Goal: Task Accomplishment & Management: Complete application form

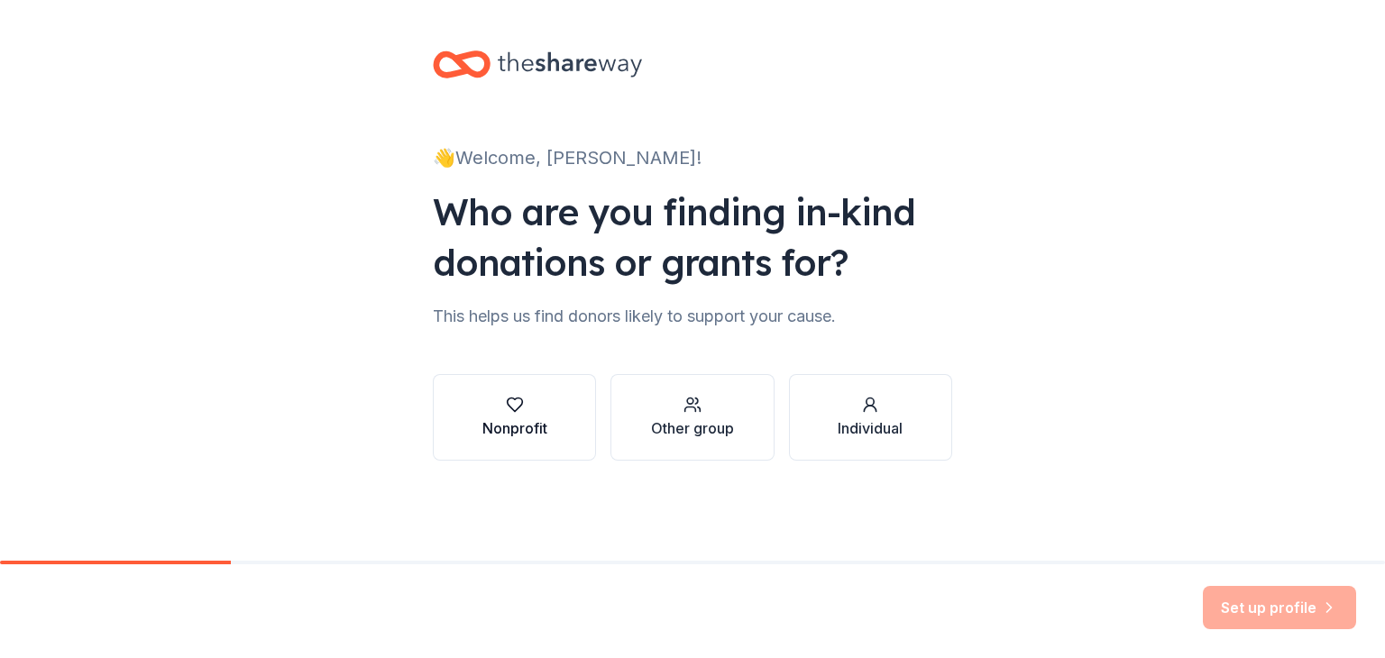
click at [513, 416] on div "Nonprofit" at bounding box center [514, 417] width 65 height 43
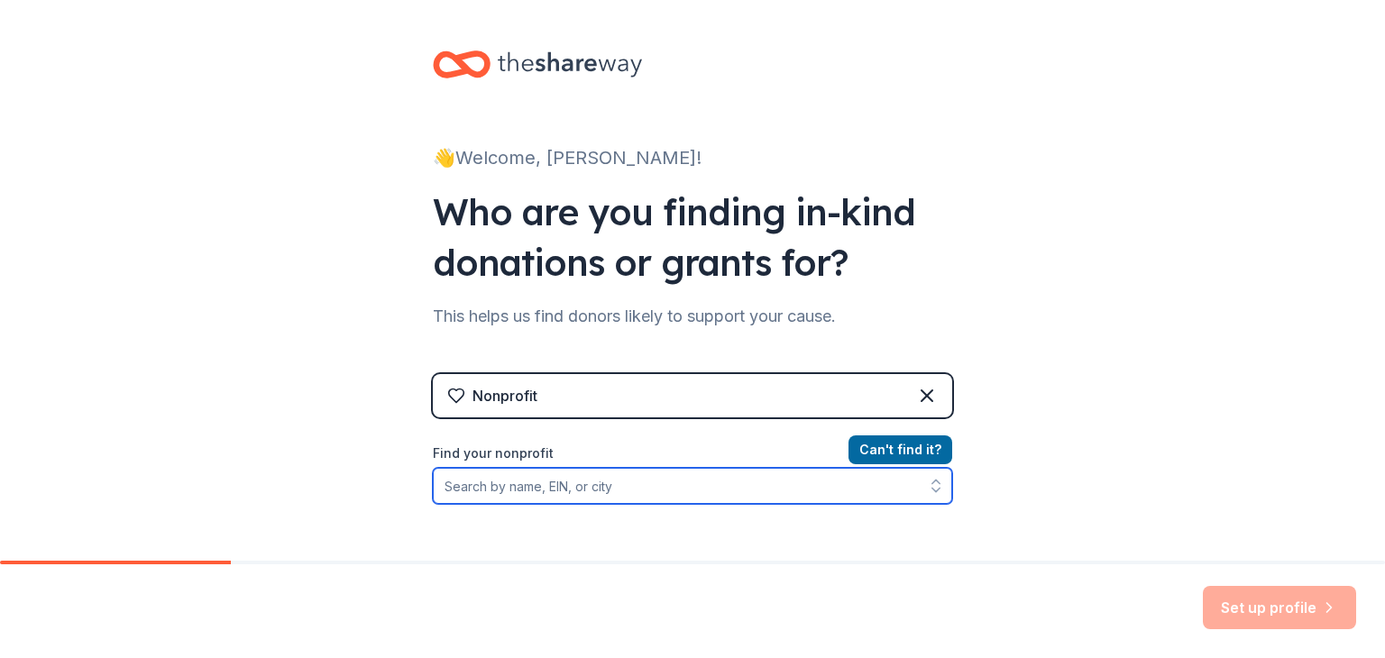
click at [618, 497] on input "Find your nonprofit" at bounding box center [692, 486] width 519 height 36
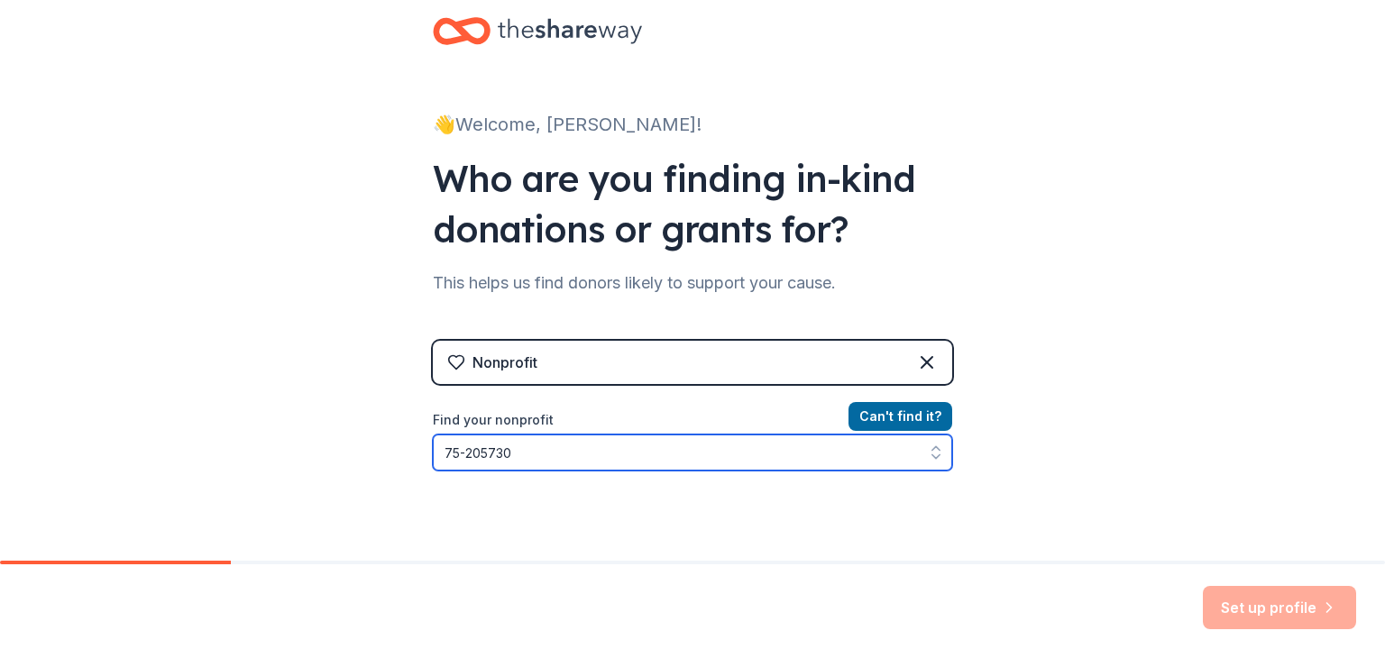
type input "75-2057300"
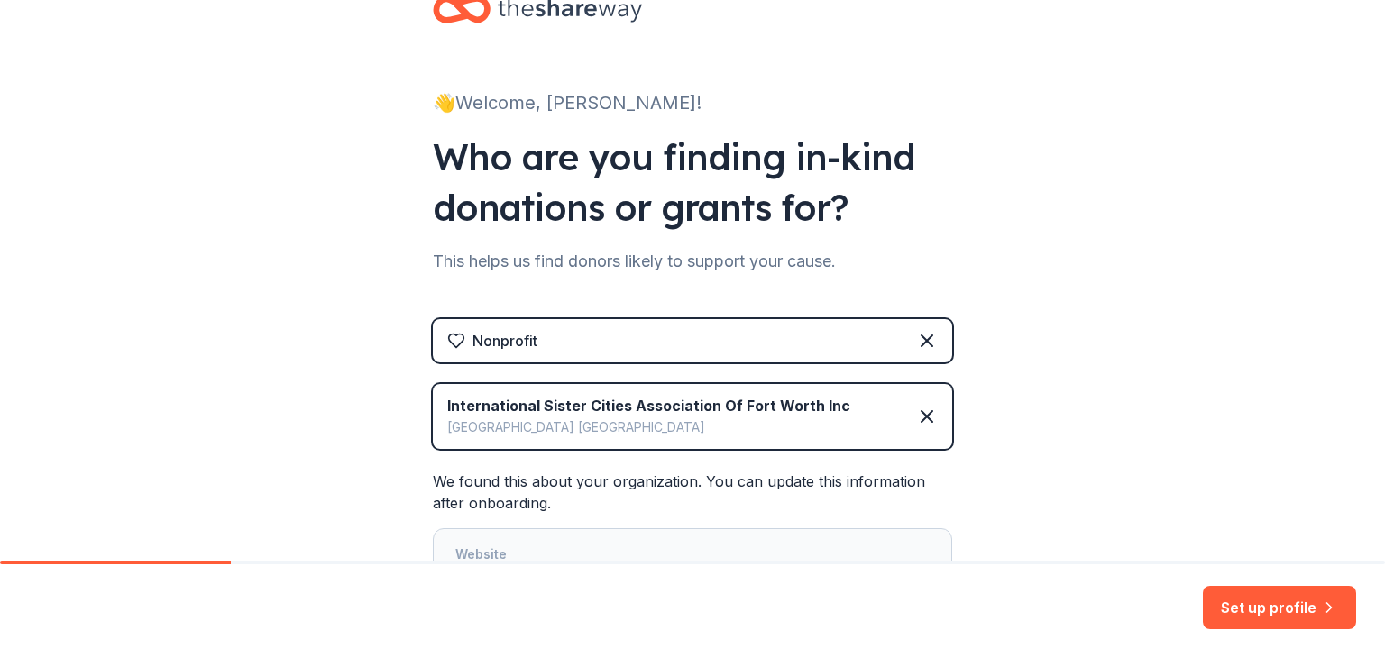
scroll to position [210, 0]
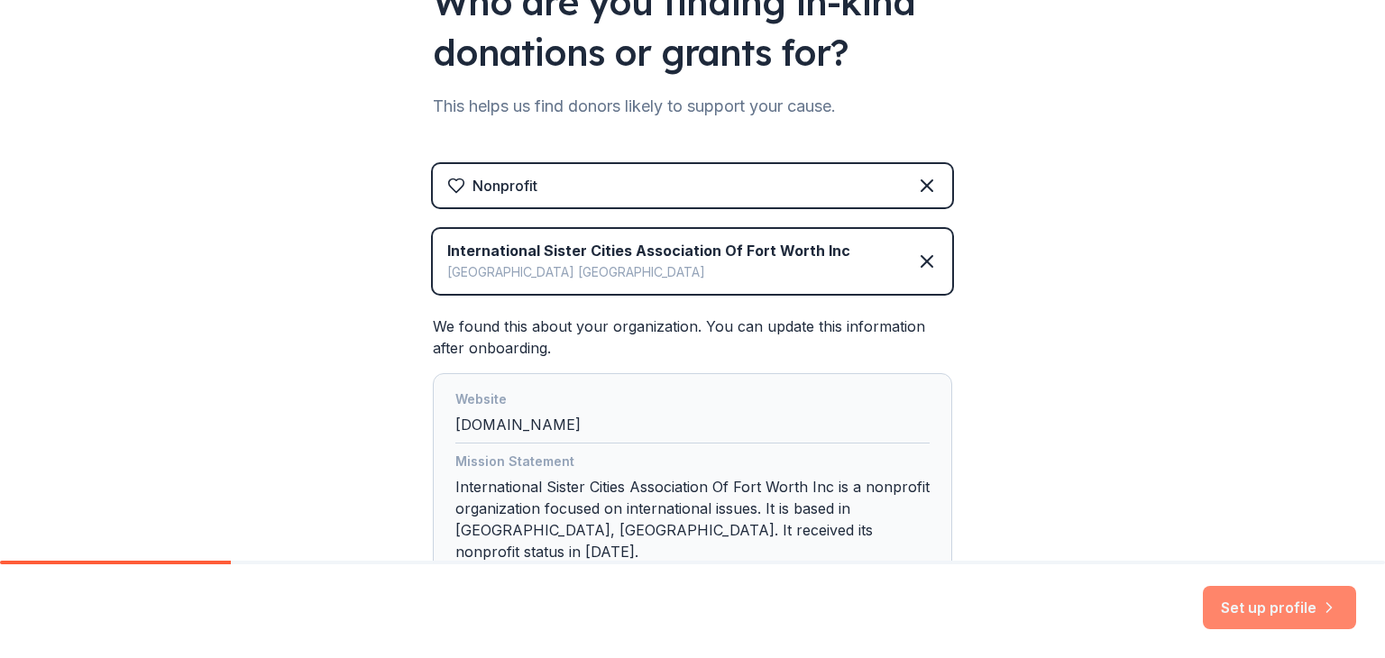
click at [1315, 592] on button "Set up profile" at bounding box center [1279, 607] width 153 height 43
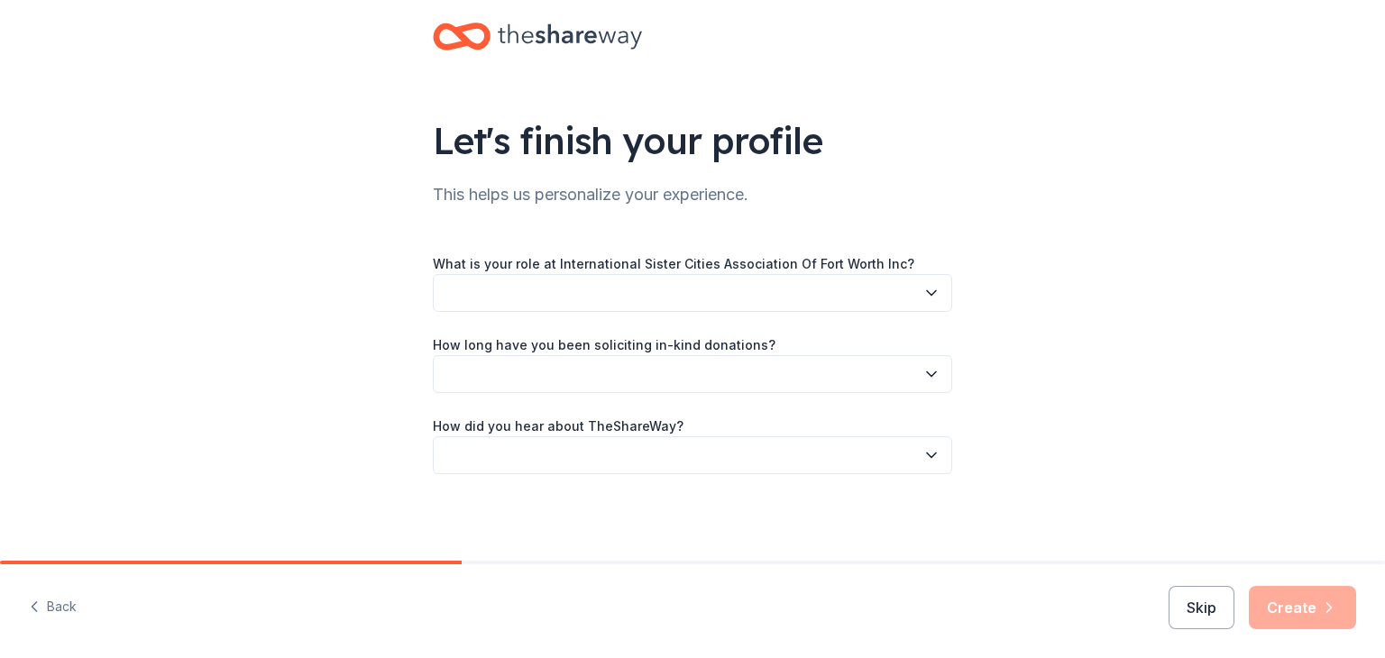
scroll to position [28, 0]
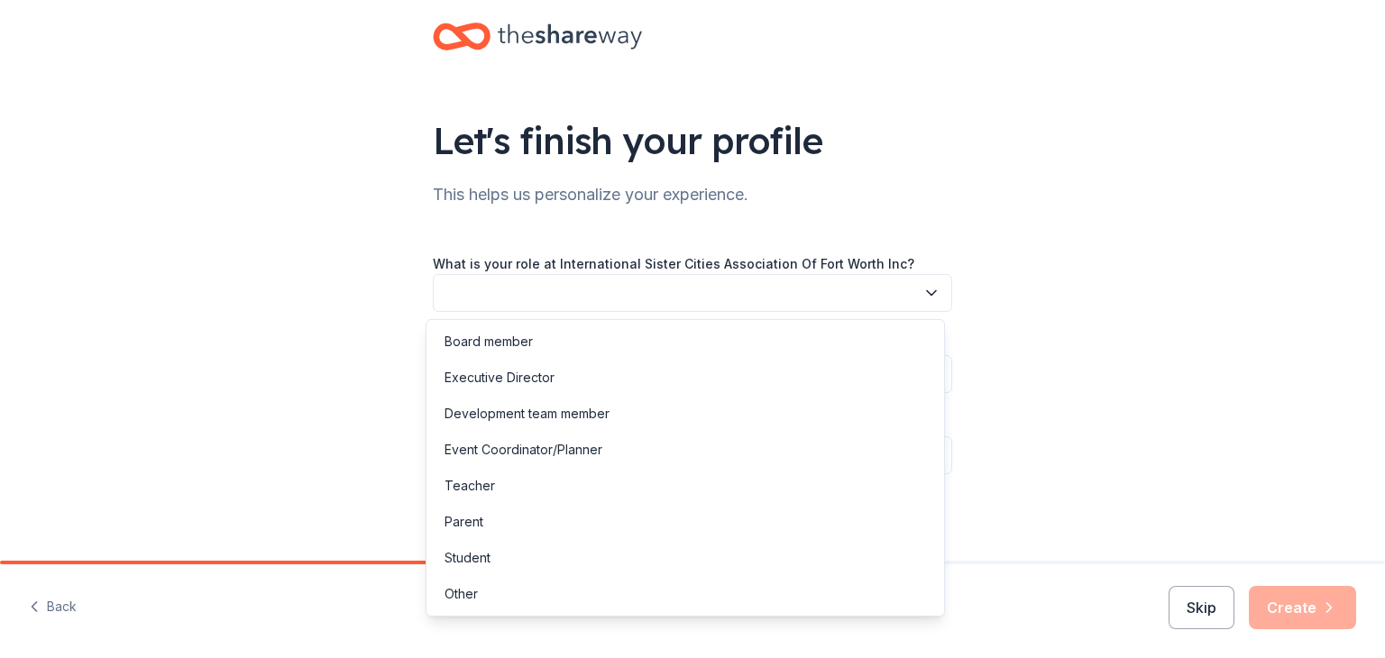
click at [847, 285] on button "button" at bounding box center [692, 293] width 519 height 38
click at [619, 412] on div "Development team member" at bounding box center [685, 414] width 510 height 36
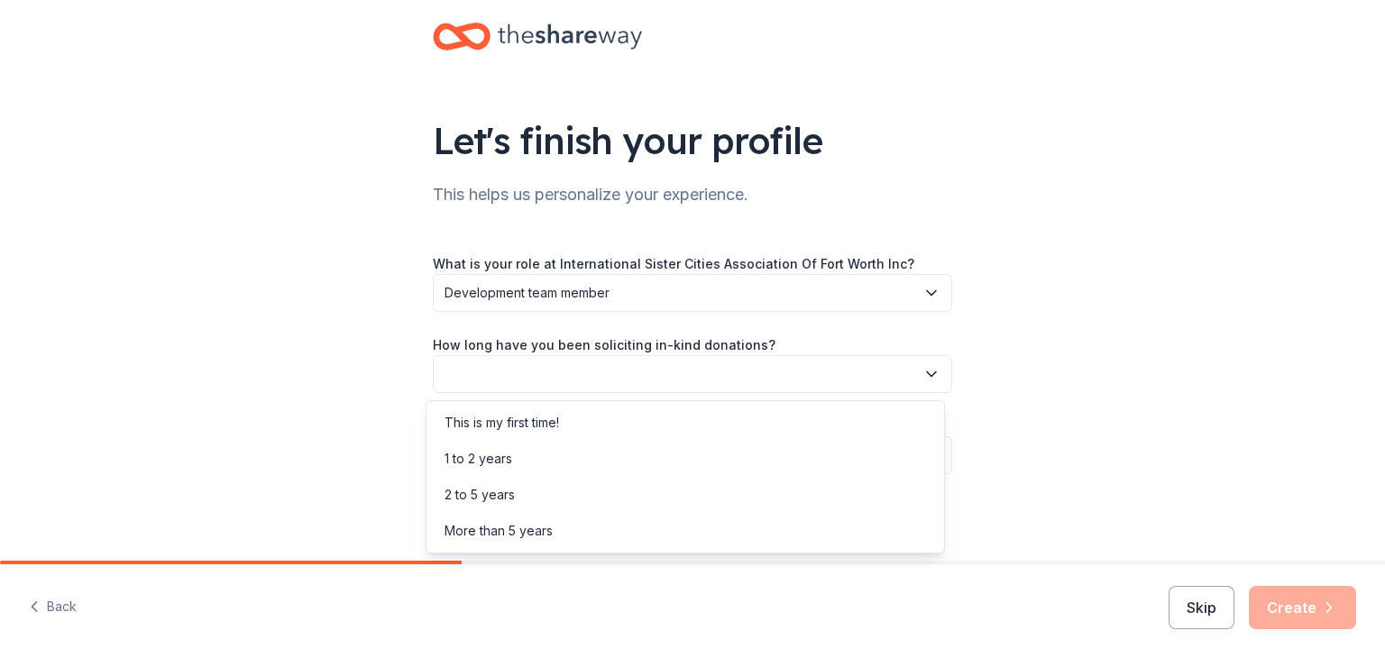
click at [638, 381] on button "button" at bounding box center [692, 374] width 519 height 38
click at [568, 531] on div "More than 5 years" at bounding box center [685, 531] width 510 height 36
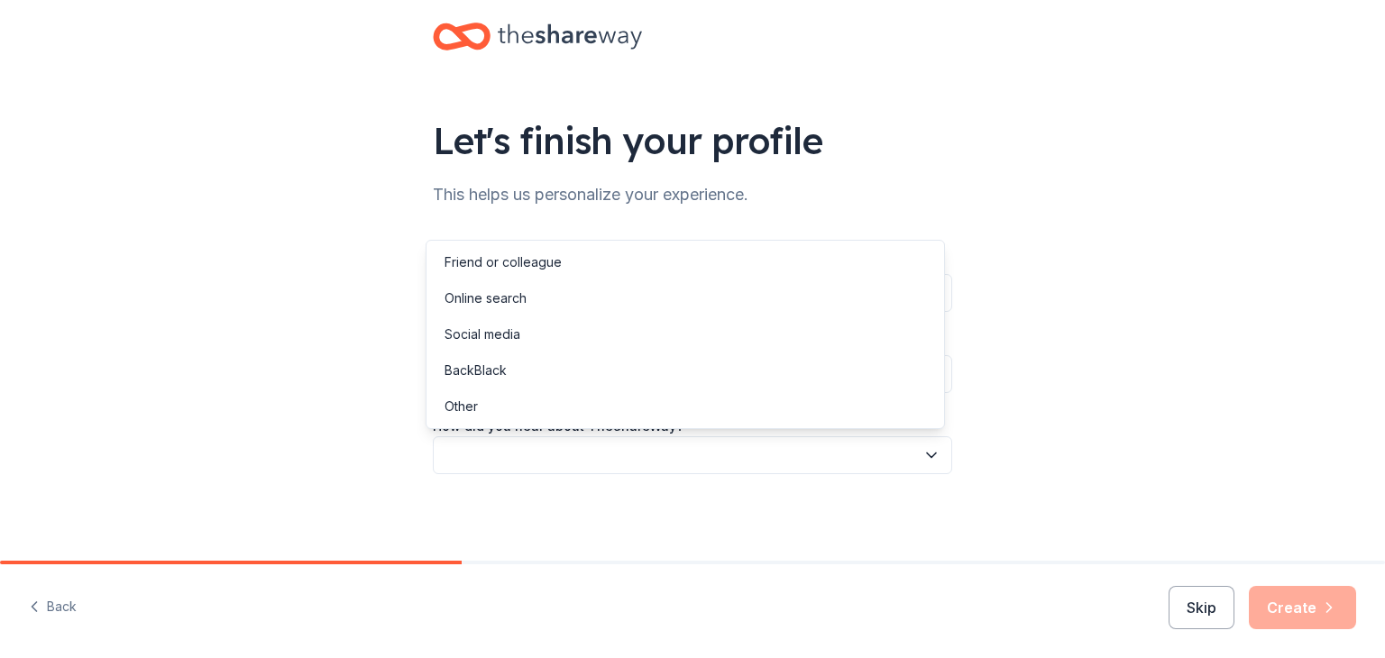
click at [700, 460] on button "button" at bounding box center [692, 455] width 519 height 38
click at [582, 307] on div "Online search" at bounding box center [685, 298] width 510 height 36
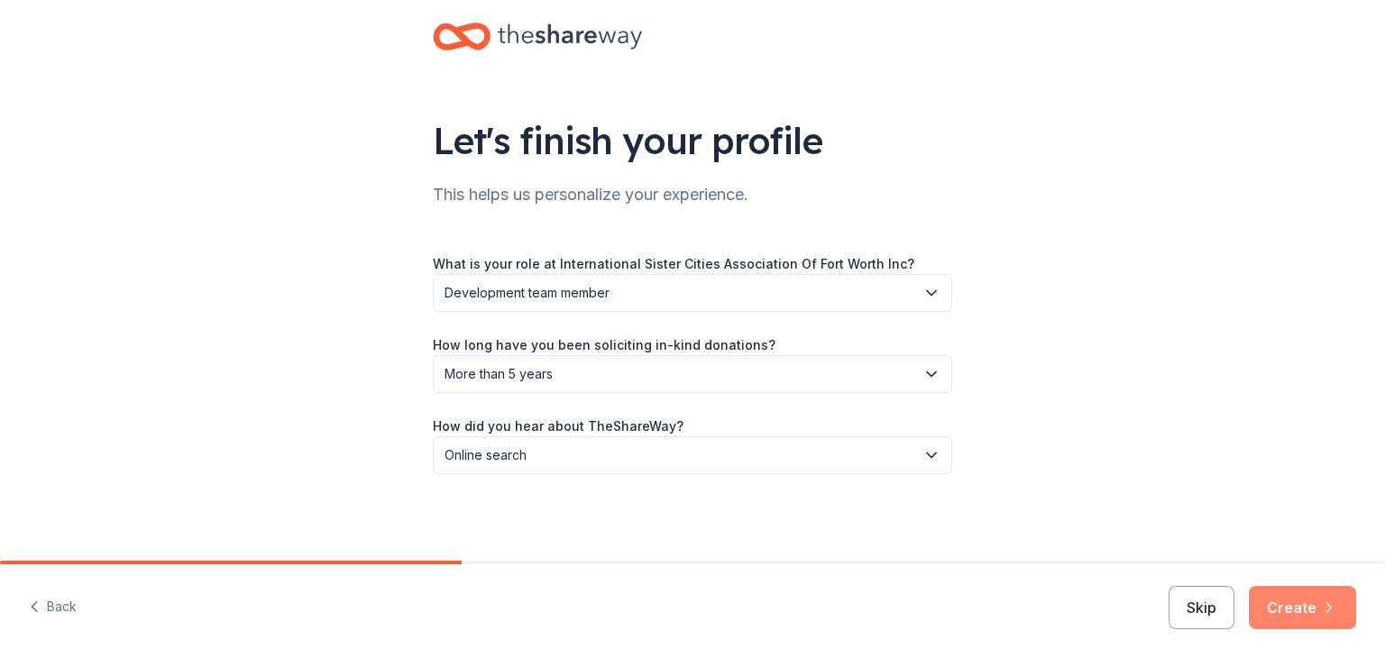
click at [1306, 592] on button "Create" at bounding box center [1302, 607] width 107 height 43
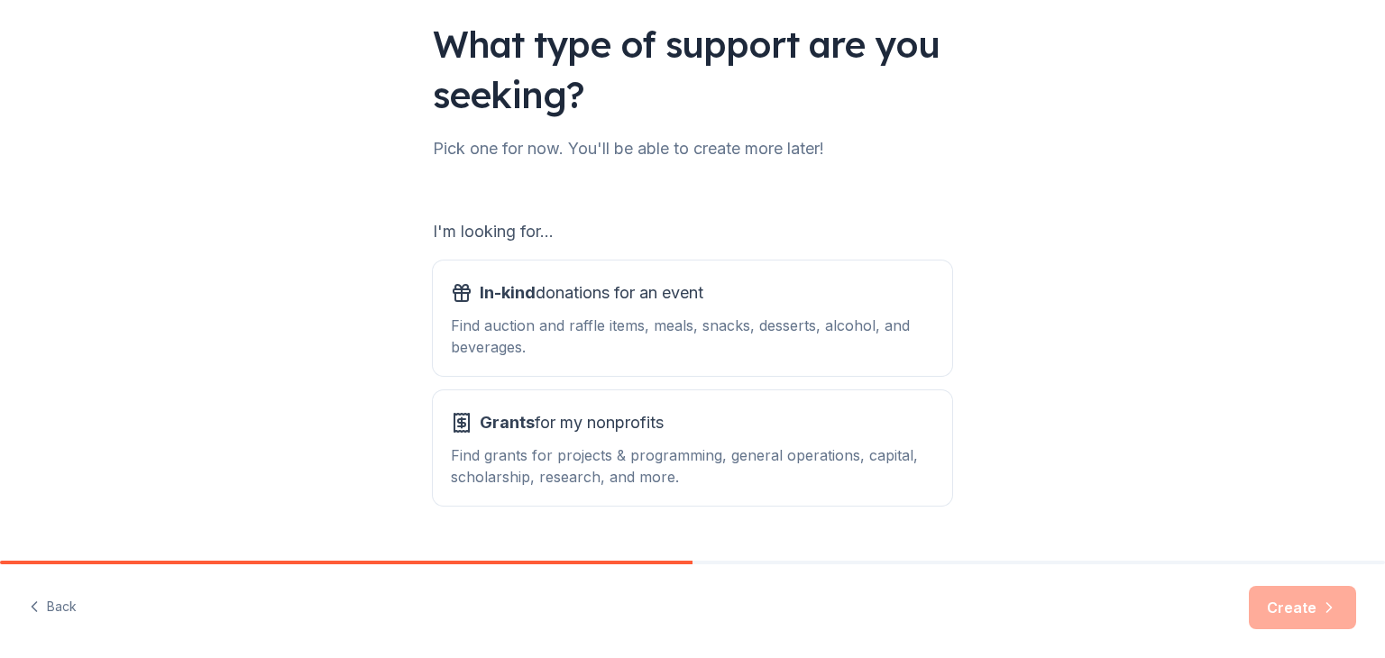
scroll to position [167, 0]
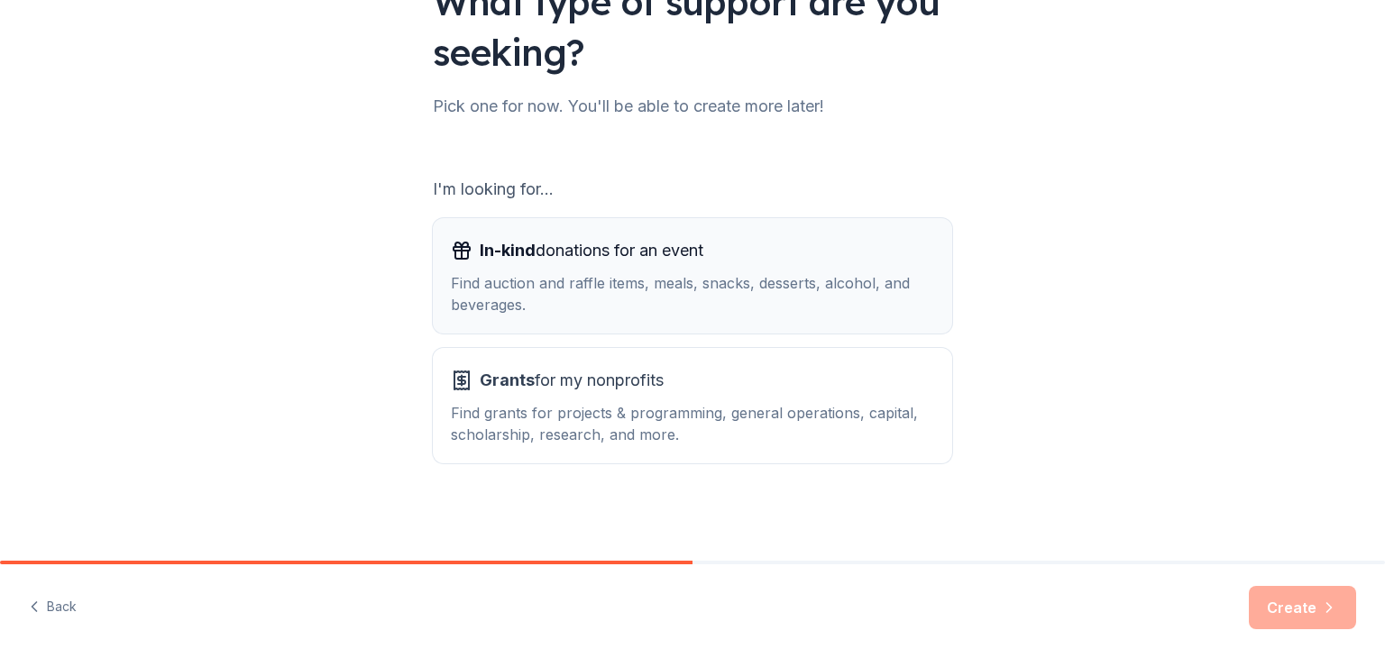
click at [582, 282] on div "Find auction and raffle items, meals, snacks, desserts, alcohol, and beverages." at bounding box center [692, 293] width 483 height 43
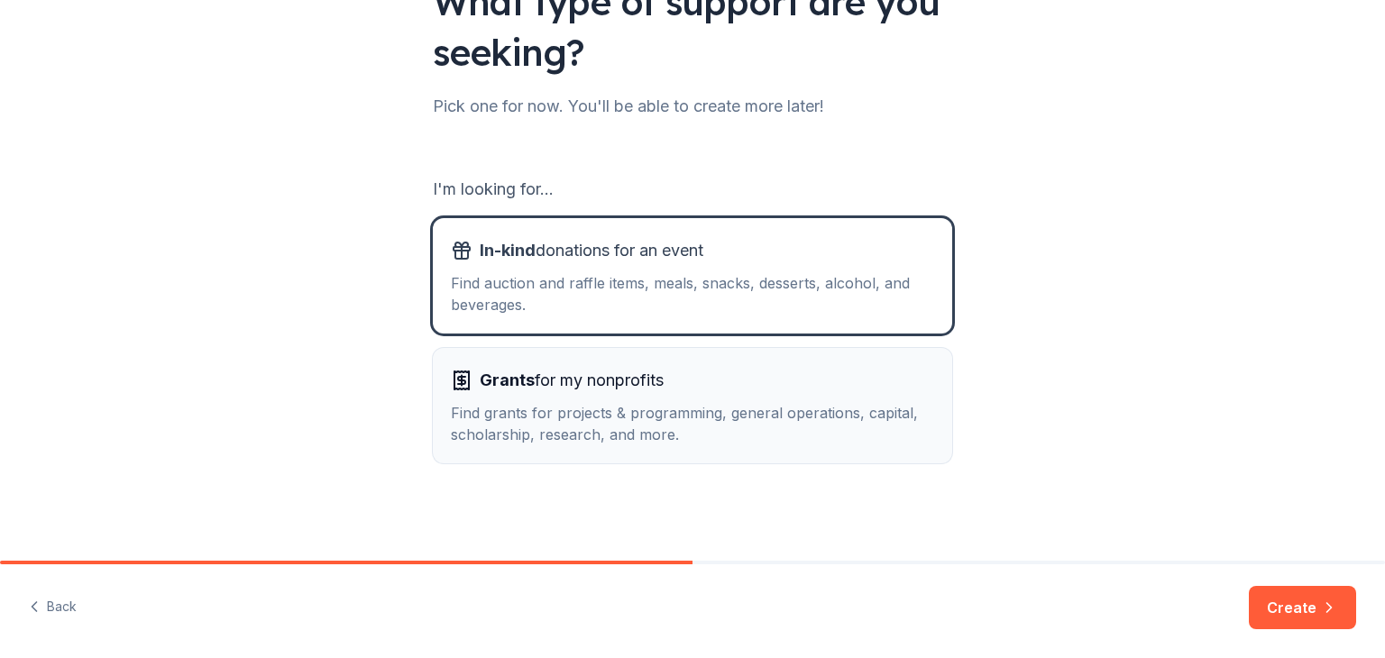
click at [530, 377] on span "Grants for my nonprofits" at bounding box center [572, 380] width 184 height 29
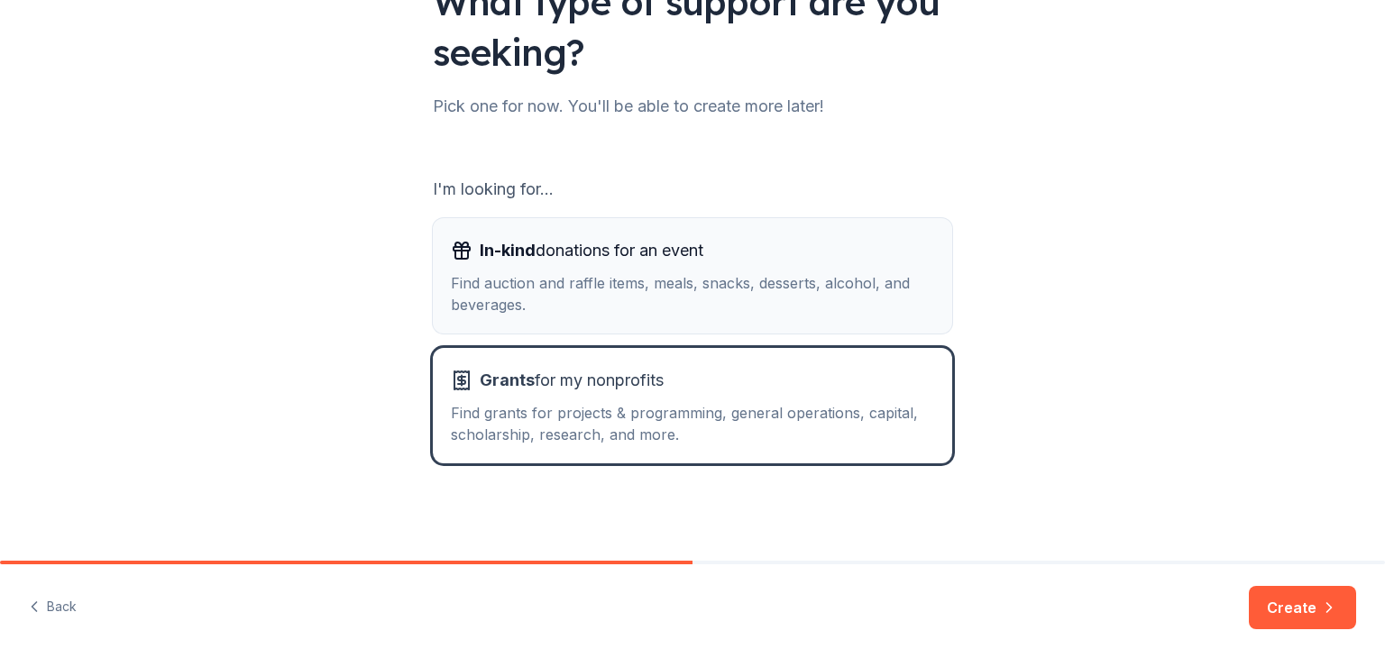
click at [639, 289] on div "Find auction and raffle items, meals, snacks, desserts, alcohol, and beverages." at bounding box center [692, 293] width 483 height 43
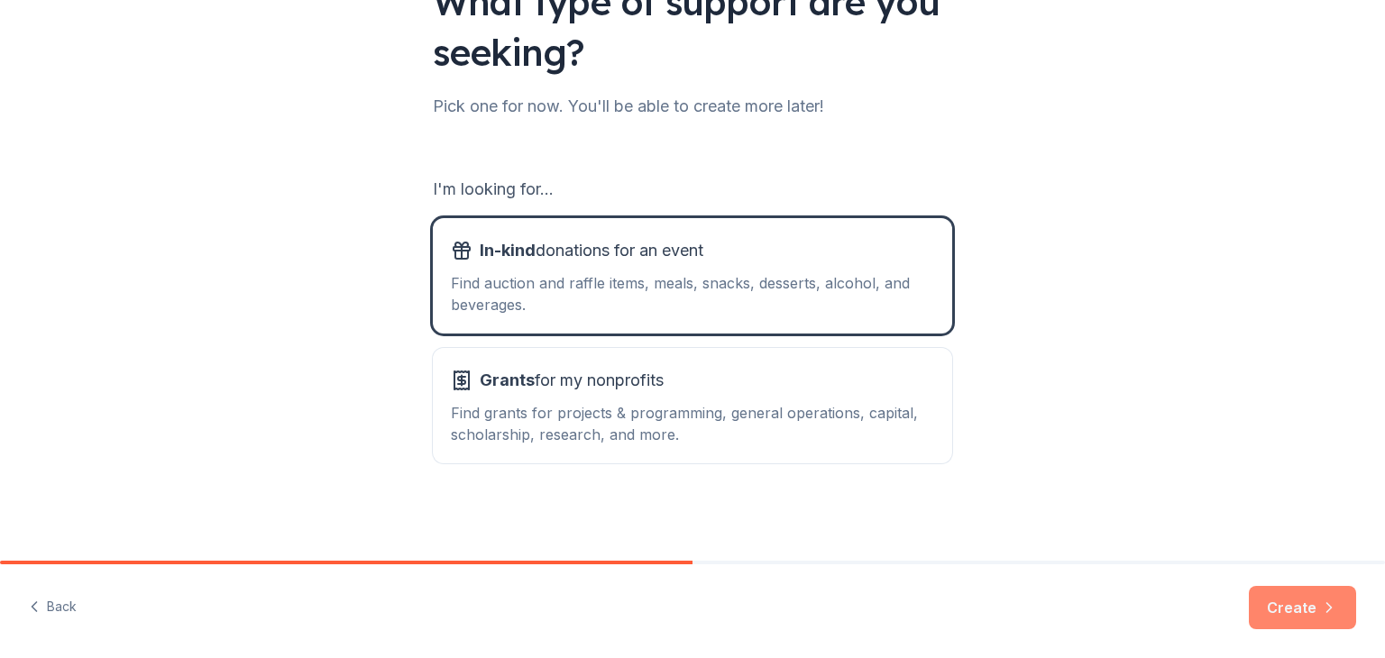
click at [1293, 604] on button "Create" at bounding box center [1302, 607] width 107 height 43
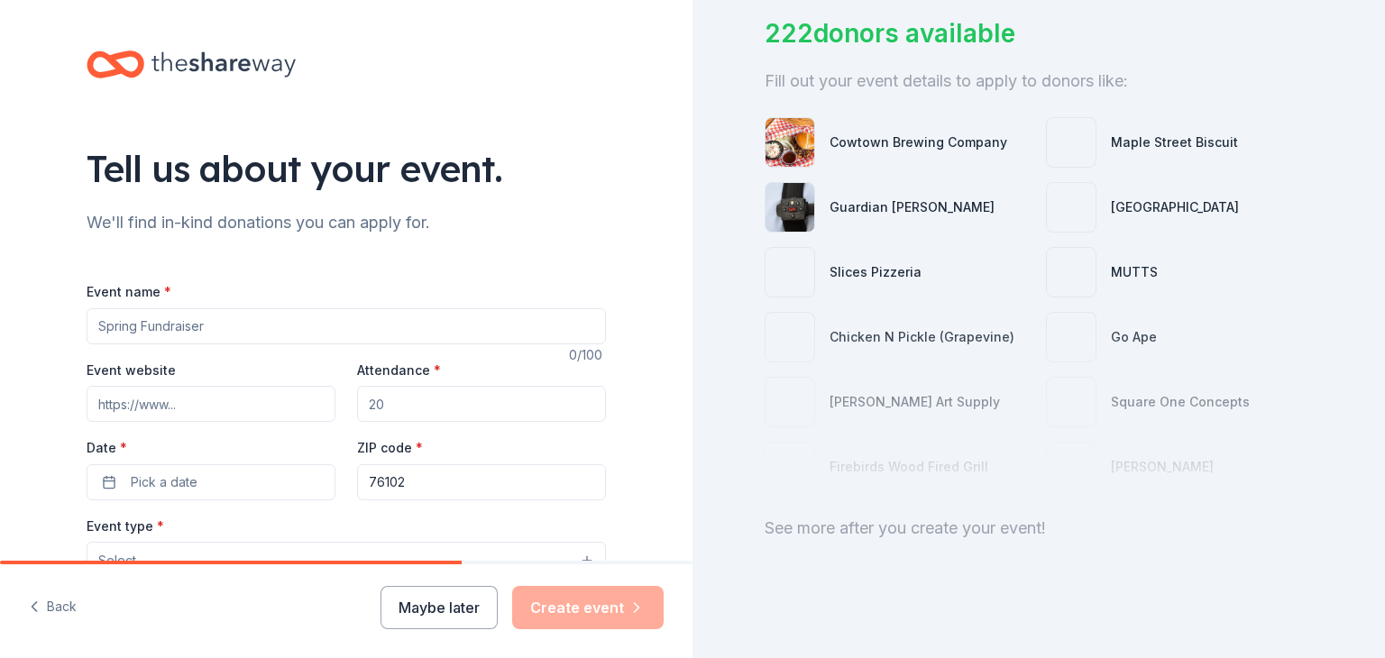
scroll to position [144, 0]
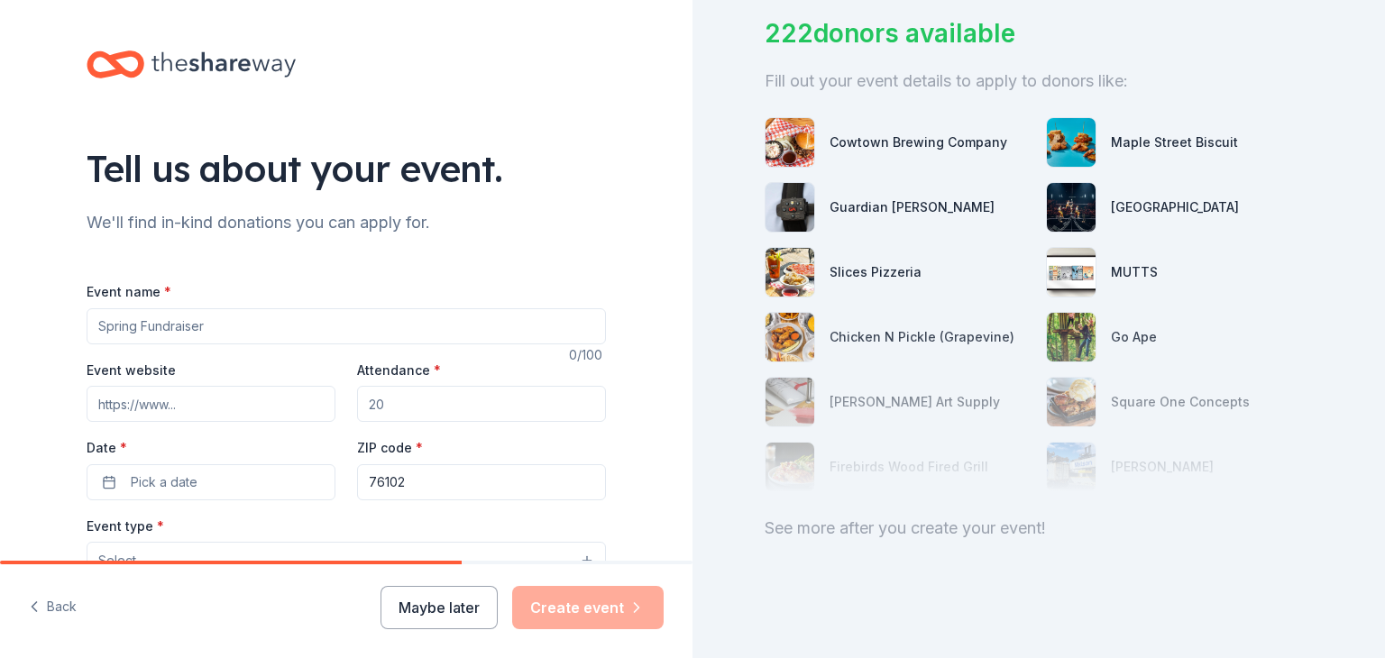
click at [234, 333] on input "Event name *" at bounding box center [346, 326] width 519 height 36
type input "The Mayor's Dinner & Awards"
click at [151, 404] on input "w" at bounding box center [211, 404] width 249 height 36
type input "www.fwsistercities.org"
type input "450"
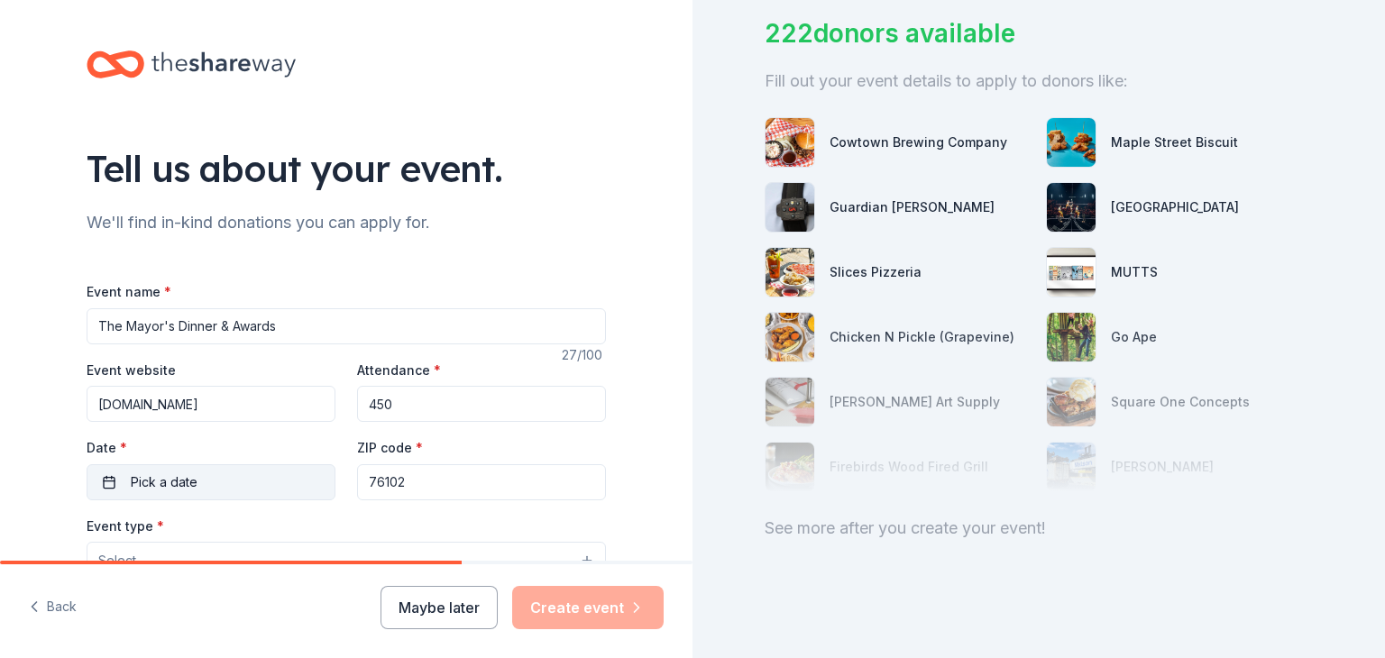
click at [142, 481] on span "Pick a date" at bounding box center [164, 483] width 67 height 22
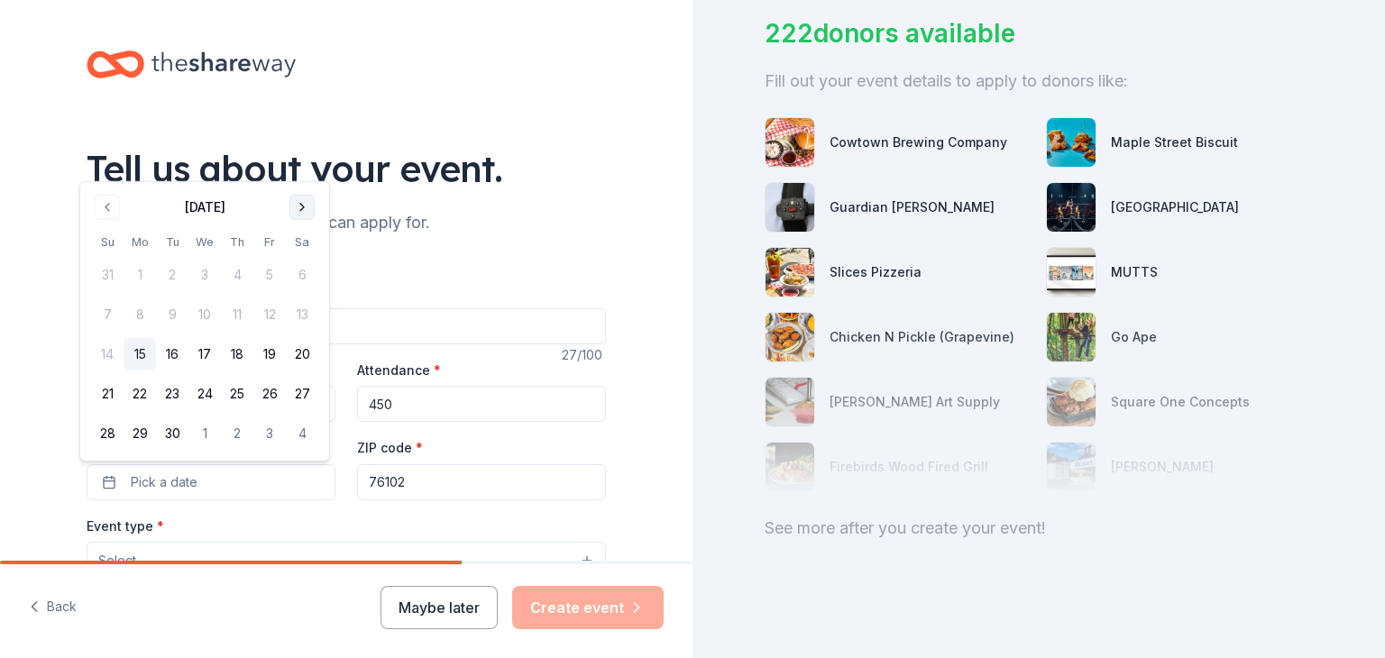
click at [303, 208] on button "Go to next month" at bounding box center [301, 207] width 25 height 25
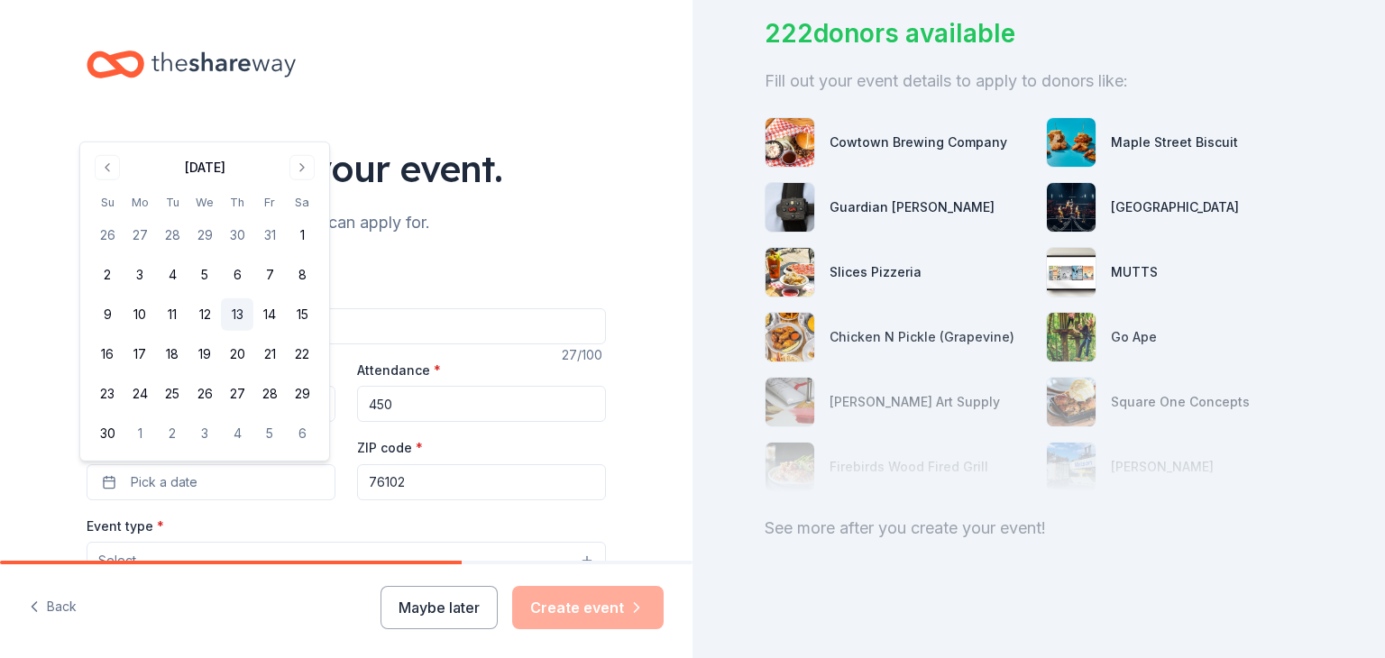
click at [242, 309] on button "13" at bounding box center [237, 314] width 32 height 32
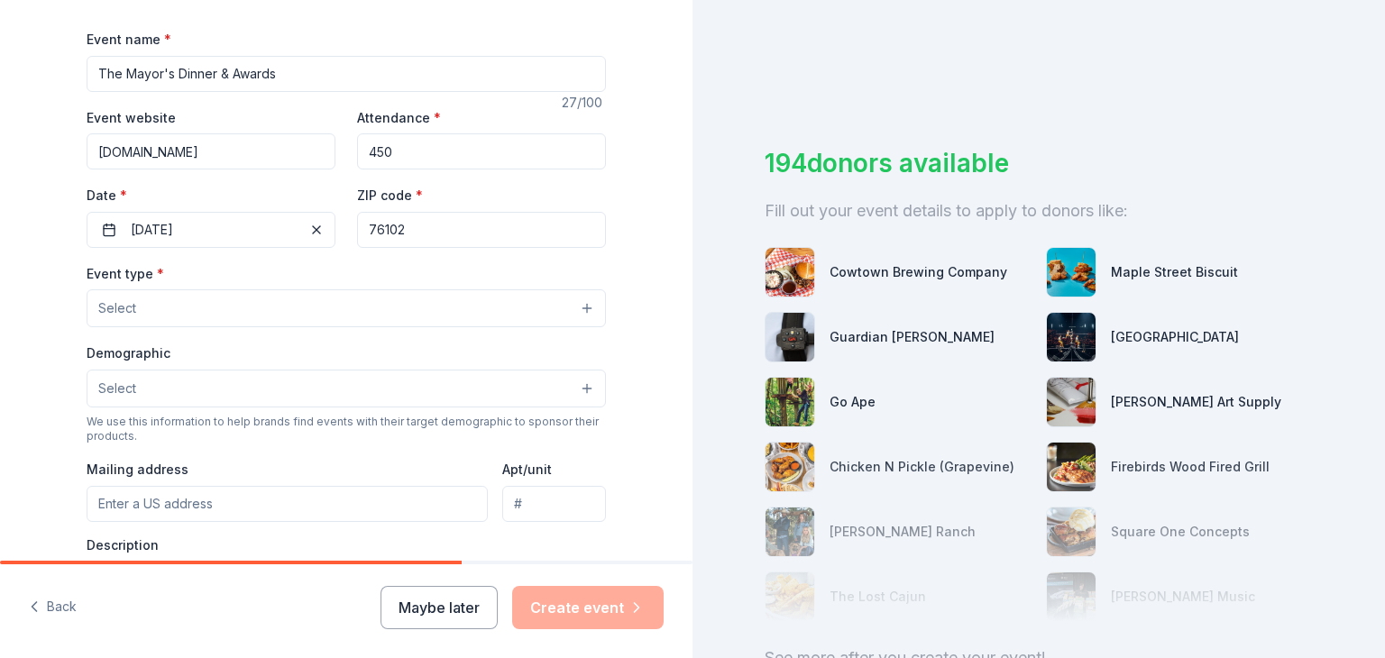
scroll to position [277, 0]
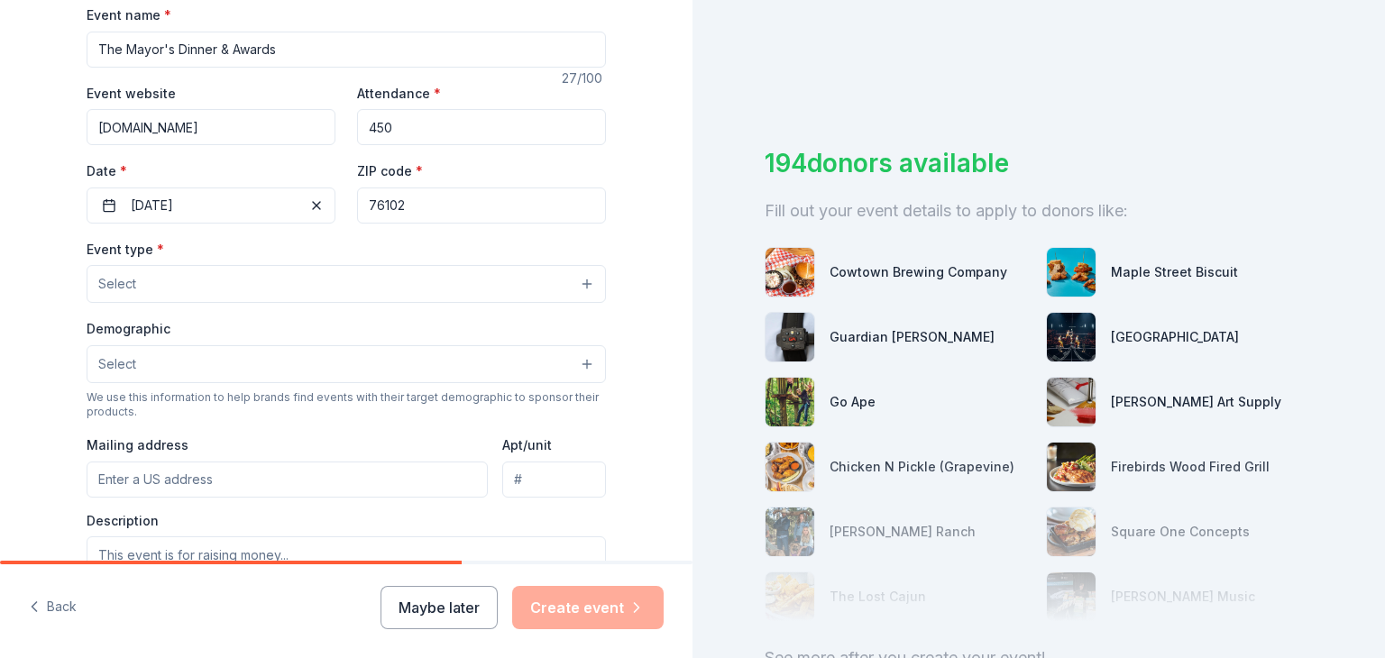
click at [442, 292] on button "Select" at bounding box center [346, 284] width 519 height 38
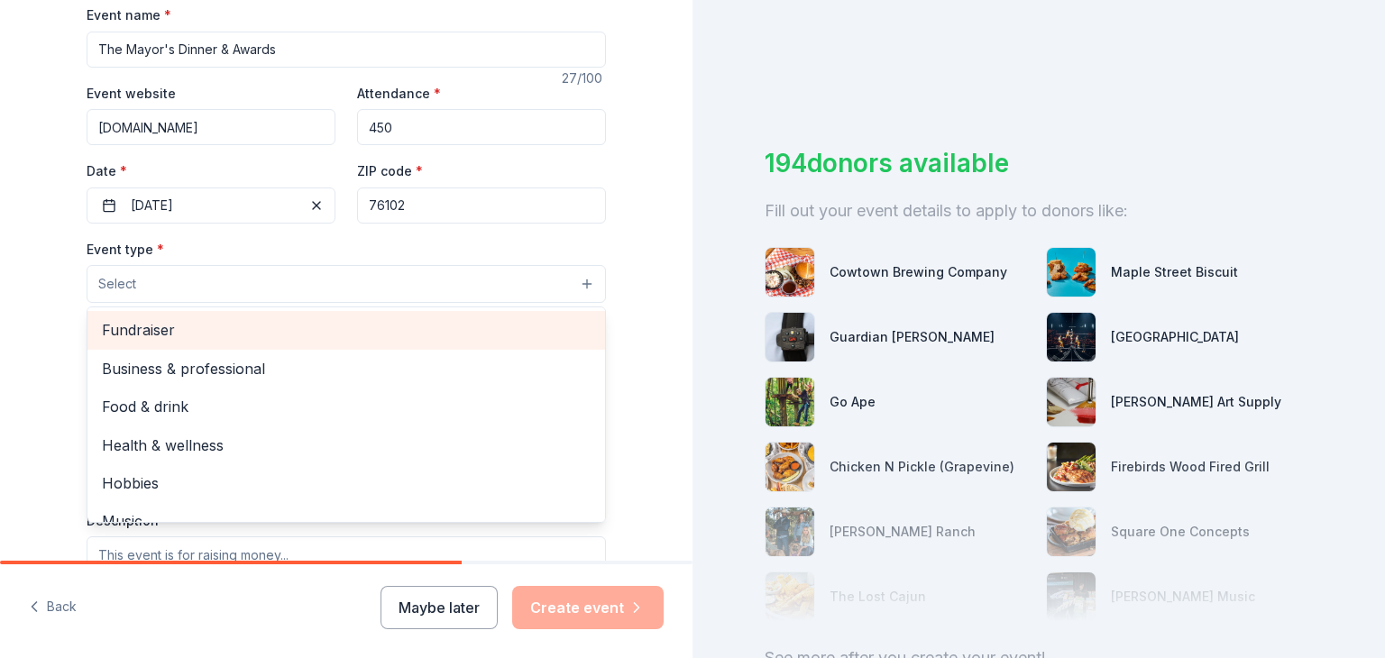
click at [360, 329] on span "Fundraiser" at bounding box center [346, 329] width 489 height 23
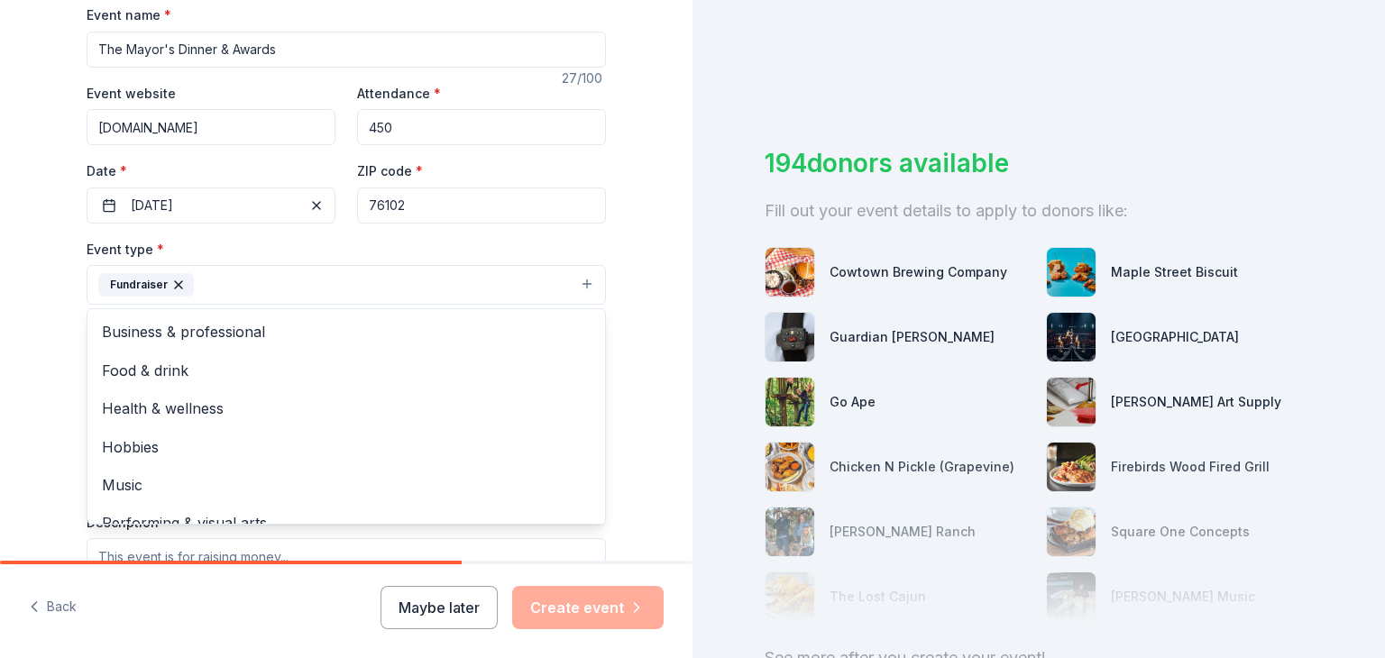
click at [36, 332] on div "Tell us about your event. We'll find in-kind donations you can apply for. Event…" at bounding box center [346, 324] width 692 height 1202
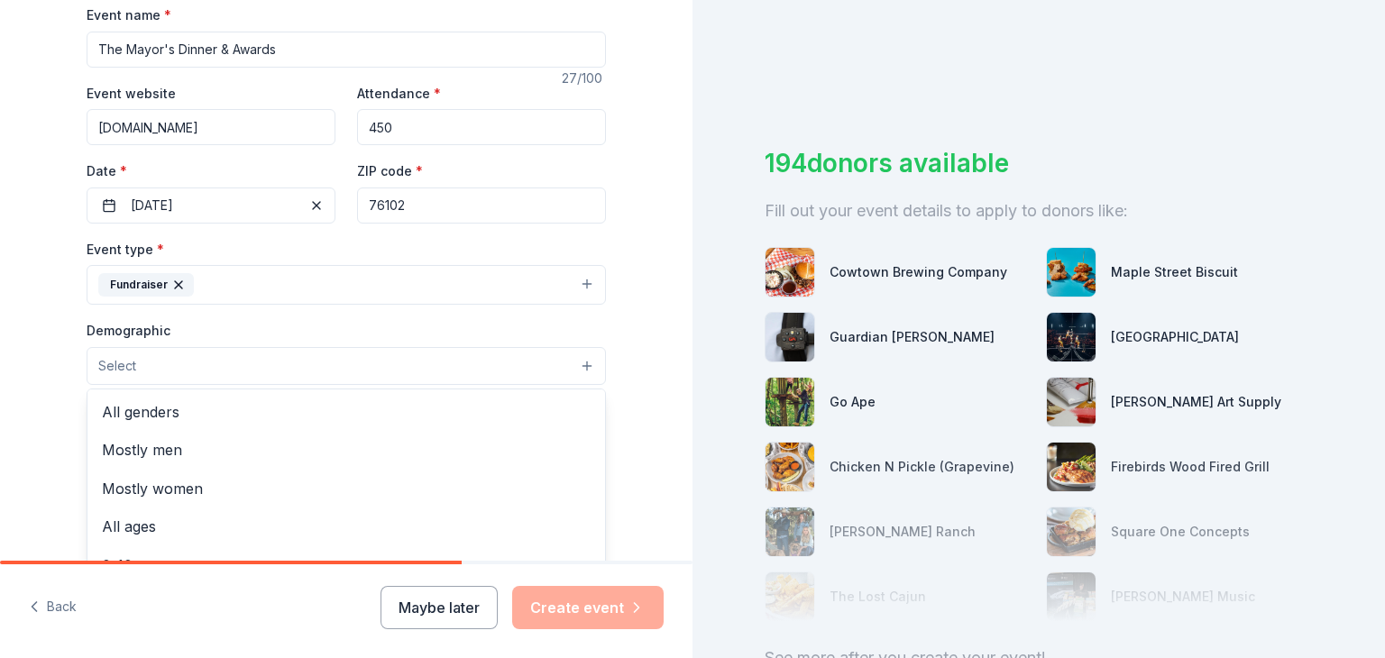
click at [251, 362] on button "Select" at bounding box center [346, 366] width 519 height 38
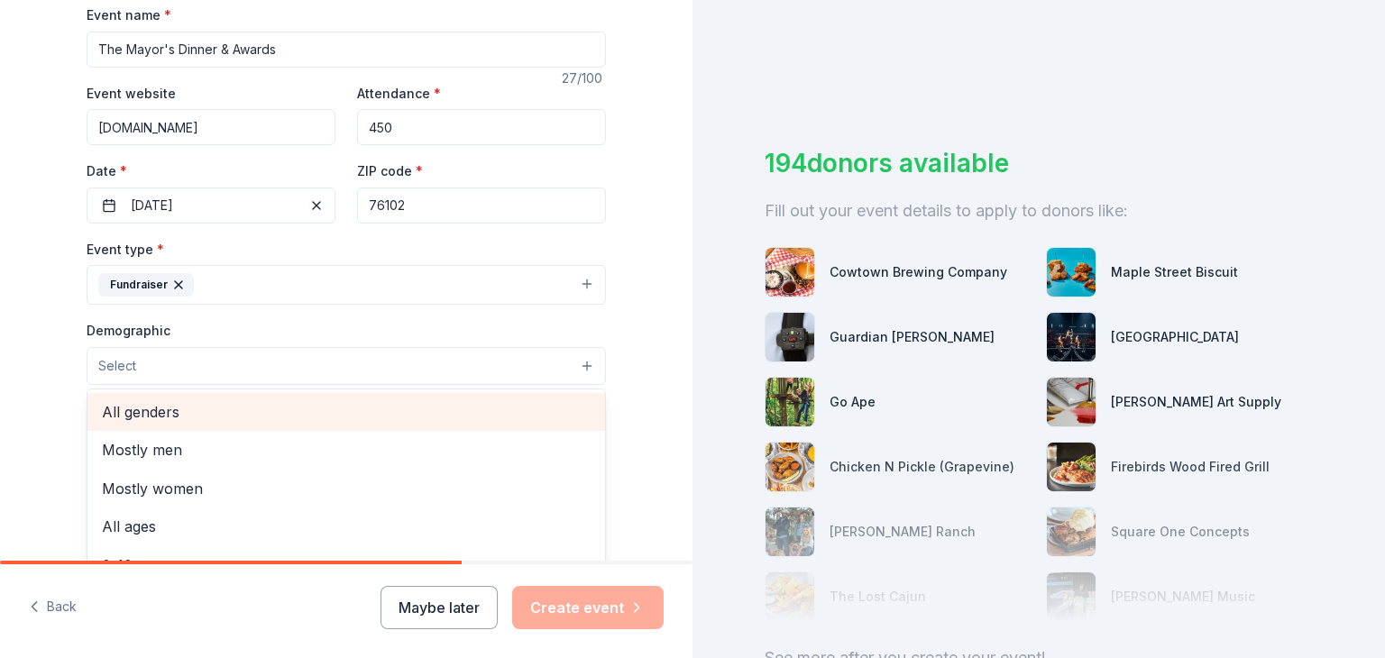
click at [247, 407] on span "All genders" at bounding box center [346, 411] width 489 height 23
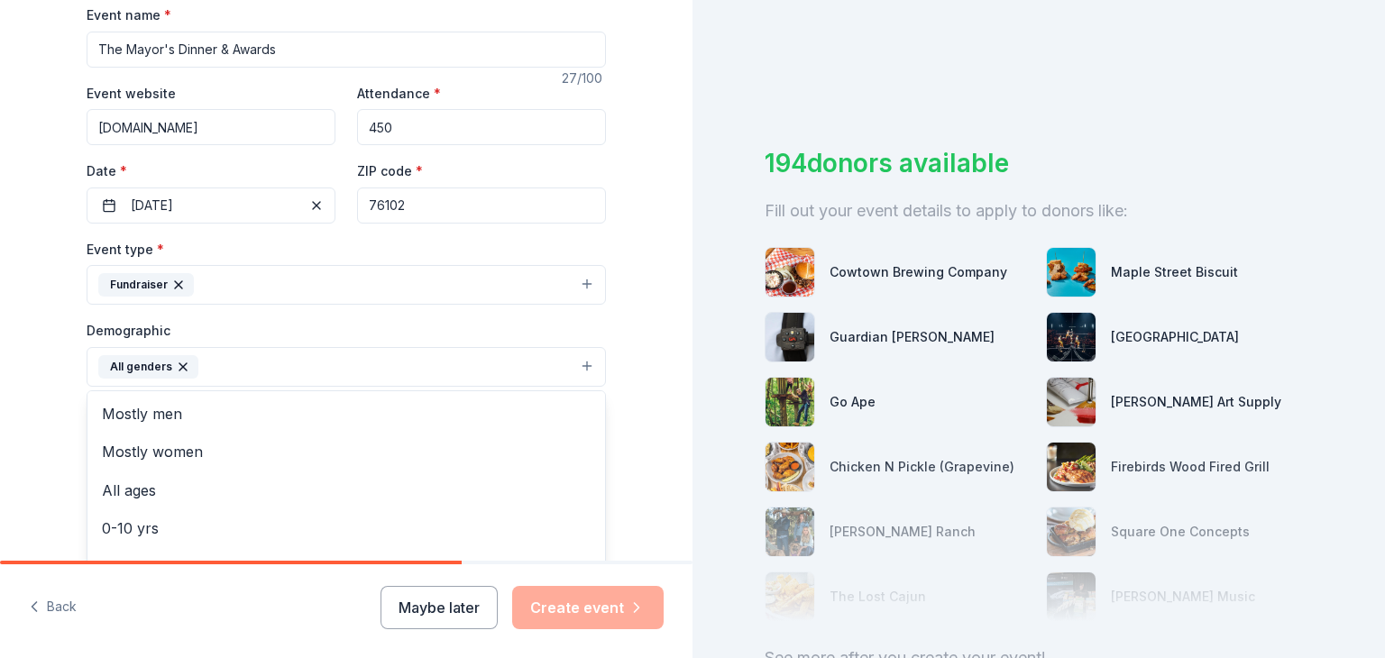
click at [14, 439] on div "Tell us about your event. We'll find in-kind donations you can apply for. Event…" at bounding box center [346, 325] width 692 height 1204
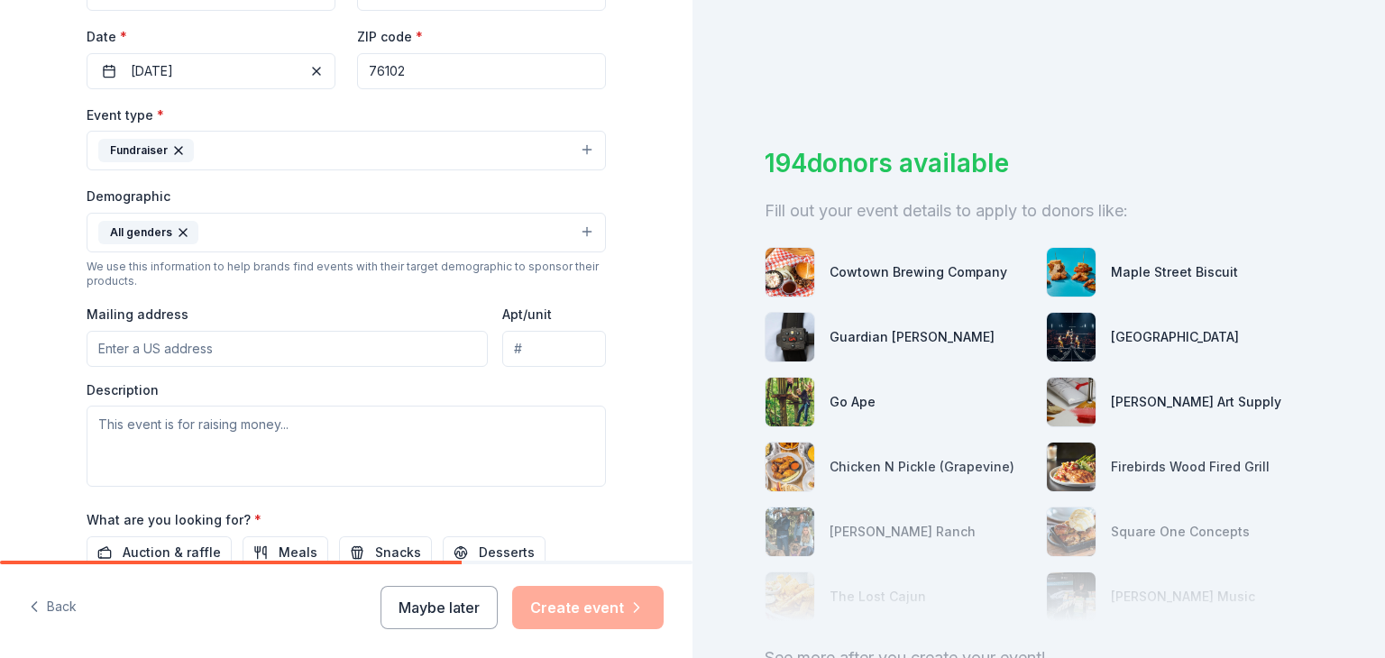
scroll to position [423, 0]
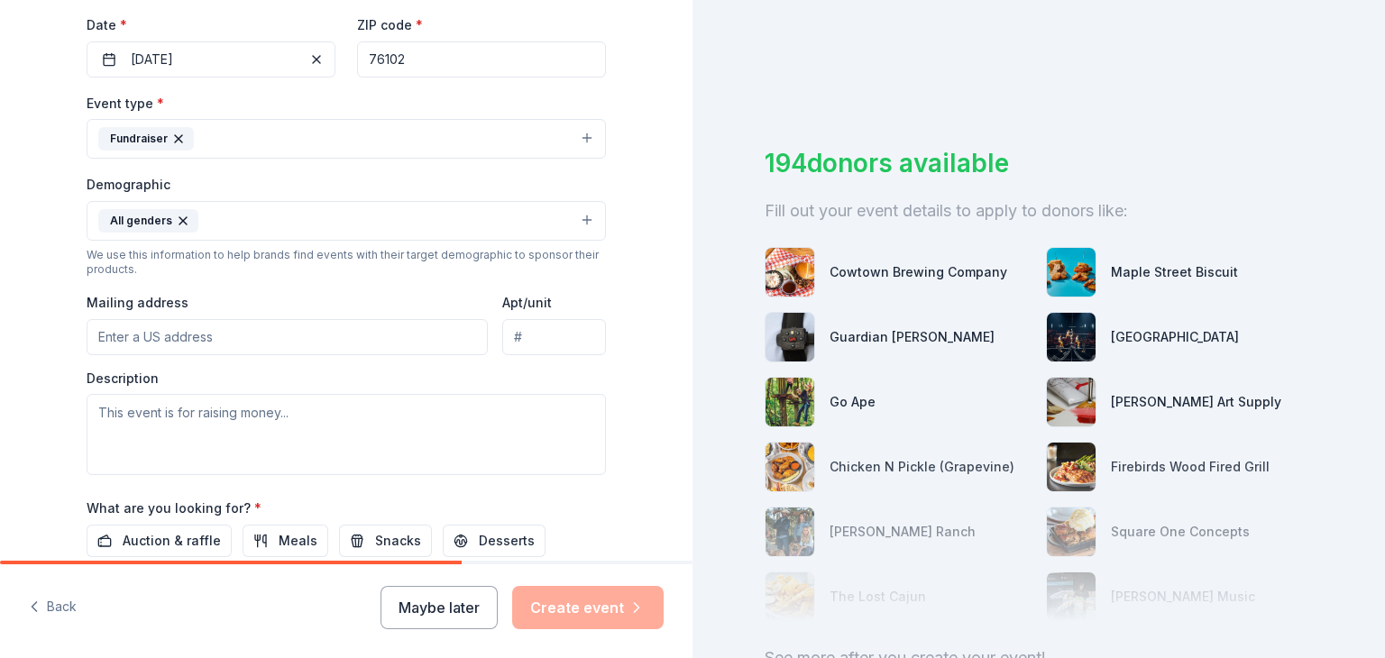
click at [142, 331] on input "Mailing address" at bounding box center [287, 337] width 401 height 36
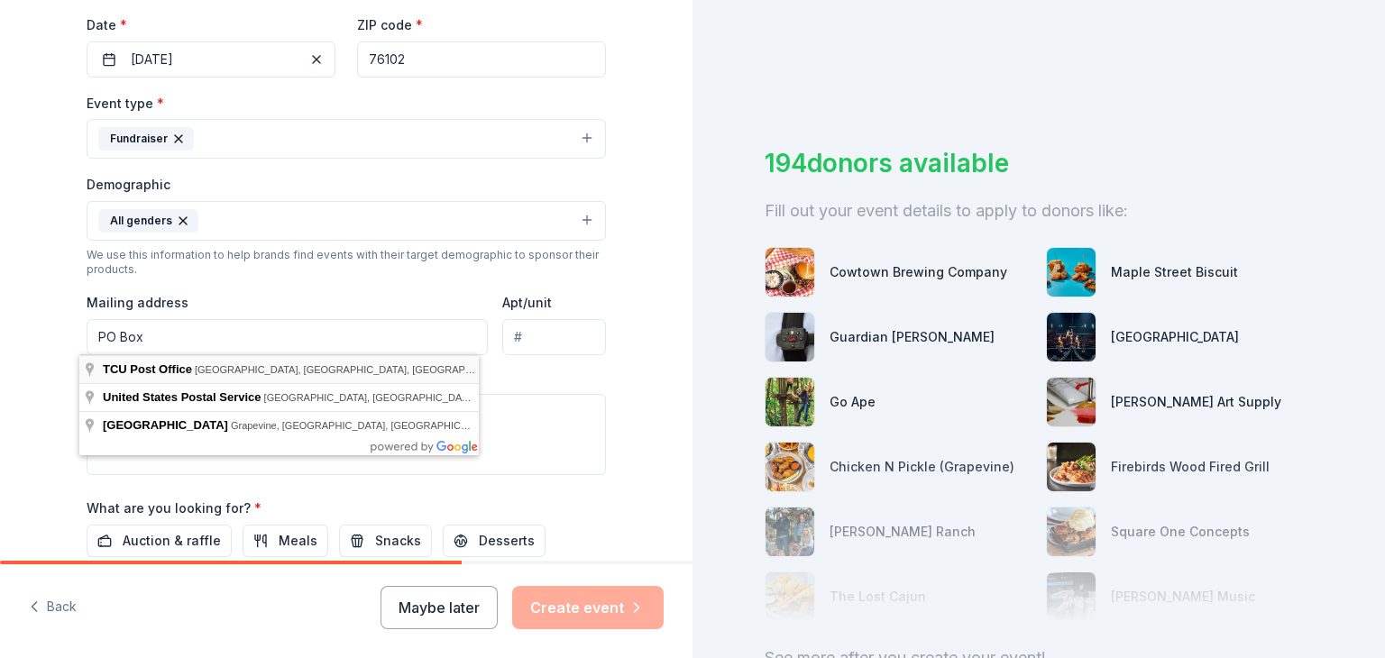
type input "PO Box 17879"
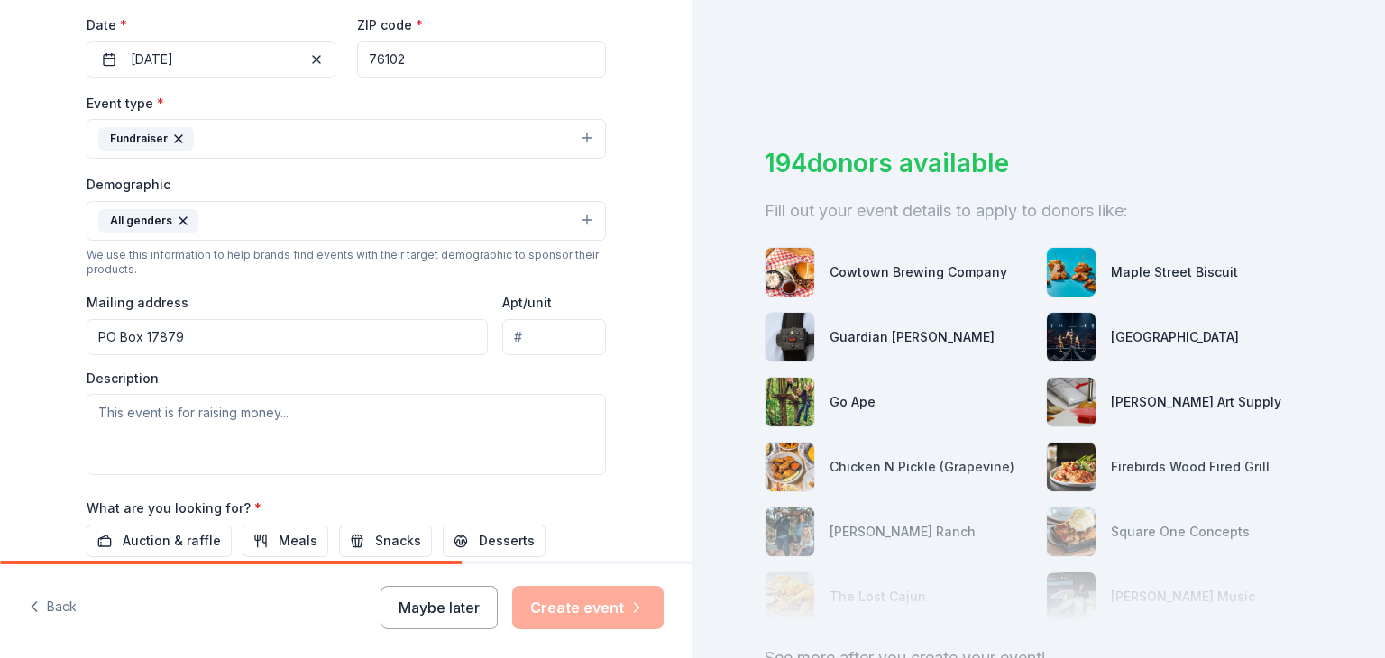
click at [0, 390] on div "Tell us about your event. We'll find in-kind donations you can apply for. Event…" at bounding box center [346, 179] width 692 height 1204
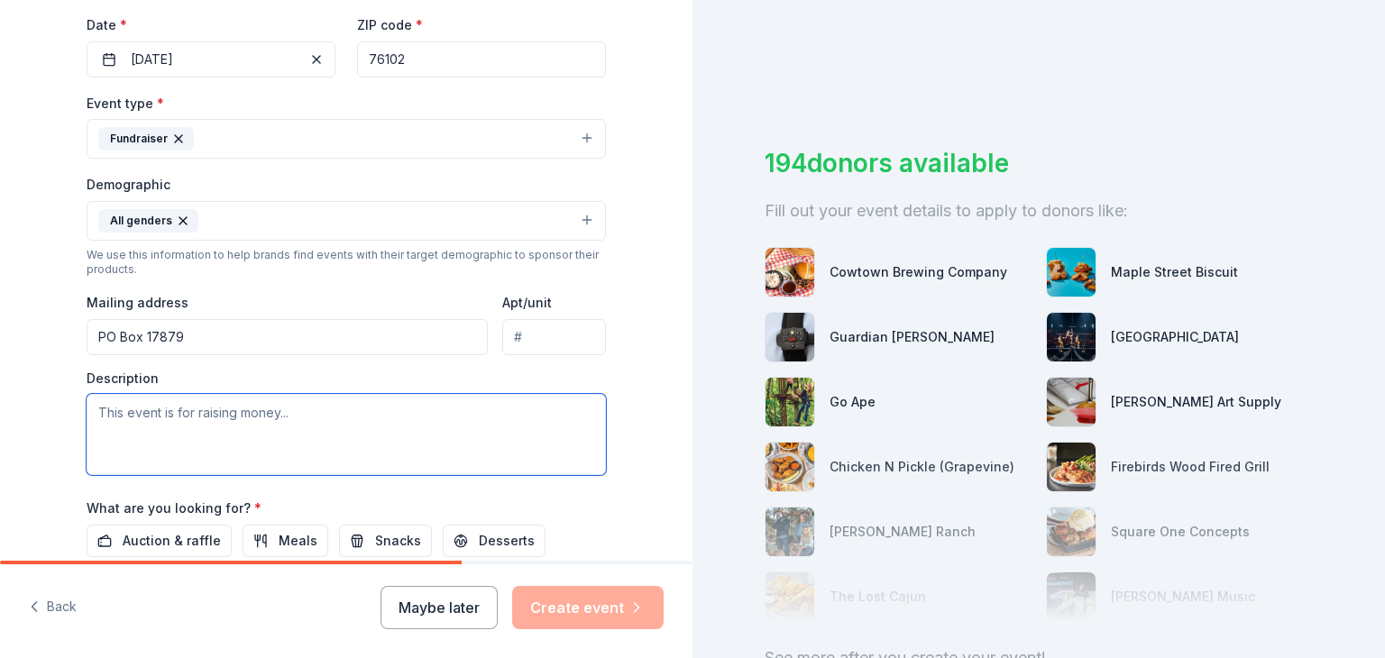
click at [216, 429] on textarea at bounding box center [346, 434] width 519 height 81
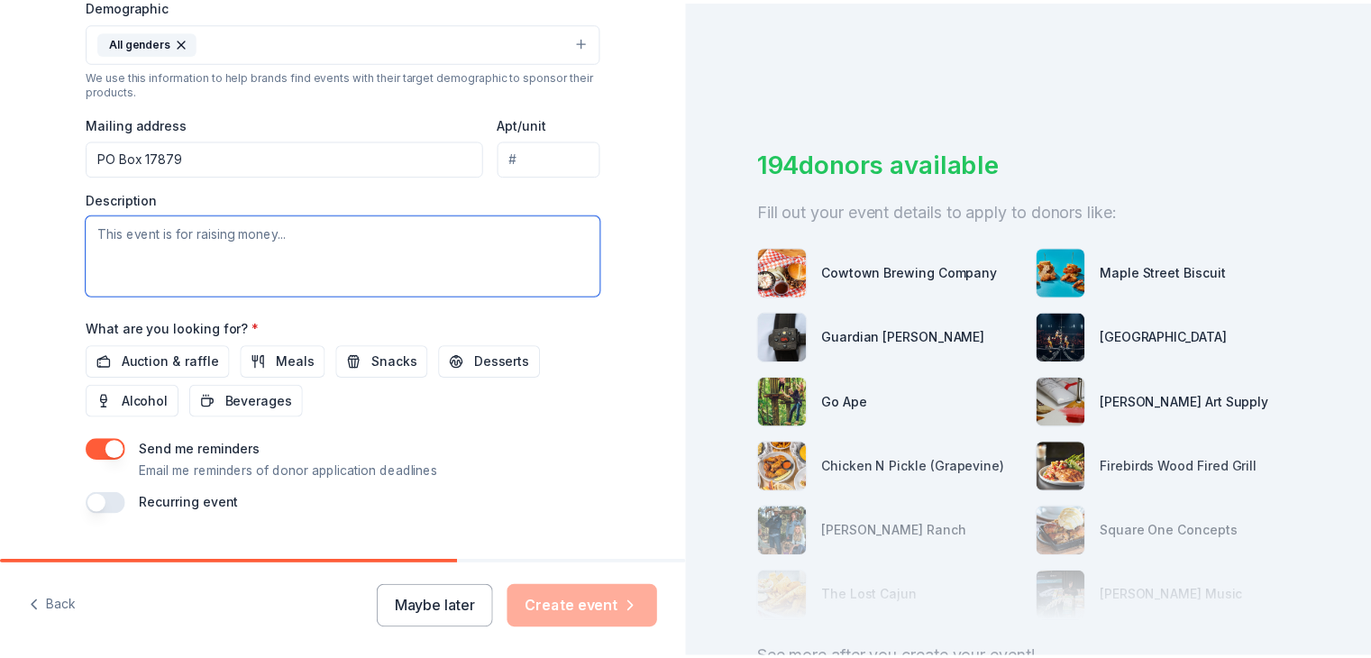
scroll to position [642, 0]
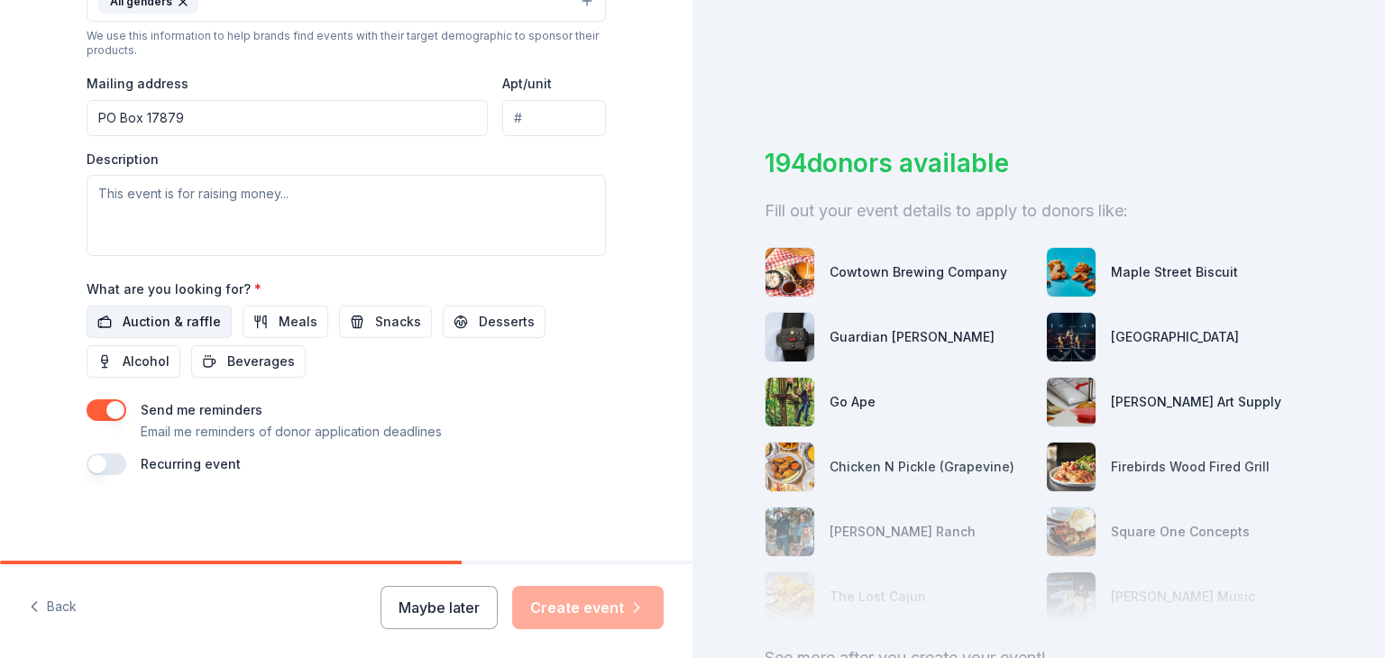
click at [162, 323] on span "Auction & raffle" at bounding box center [172, 322] width 98 height 22
click at [590, 605] on button "Create event" at bounding box center [587, 607] width 151 height 43
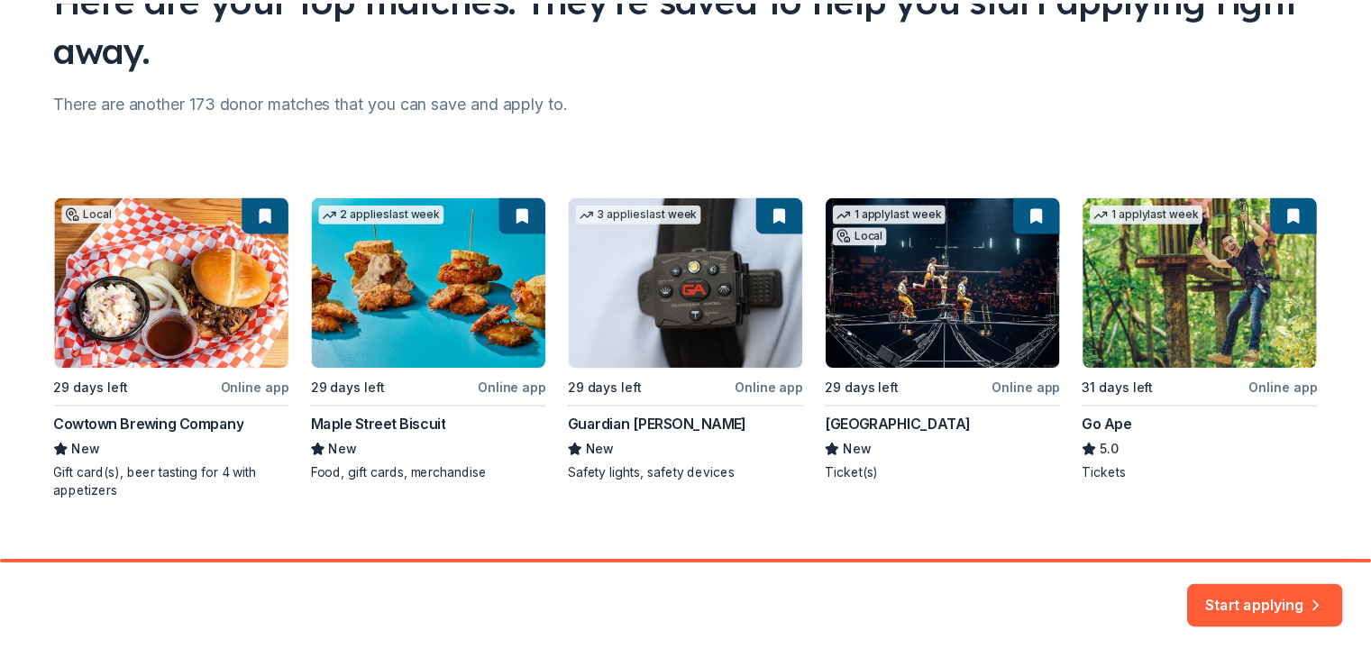
scroll to position [197, 0]
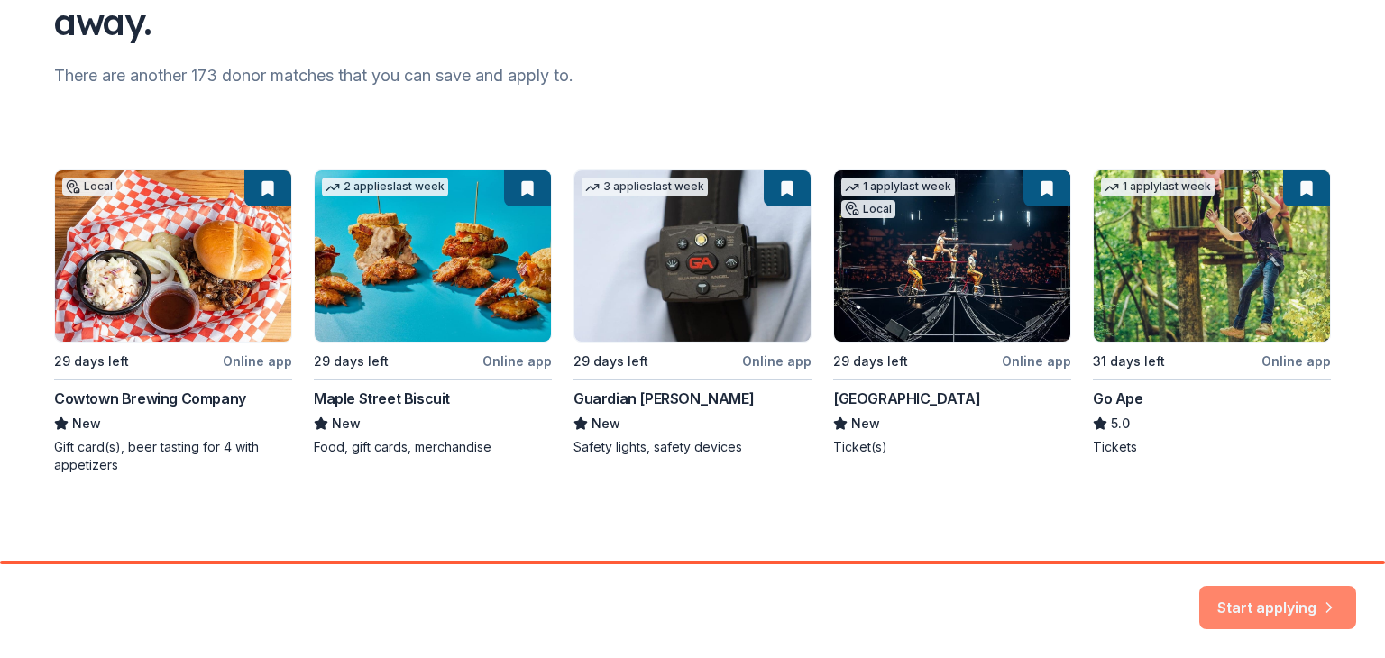
click at [1286, 609] on button "Start applying" at bounding box center [1277, 601] width 157 height 43
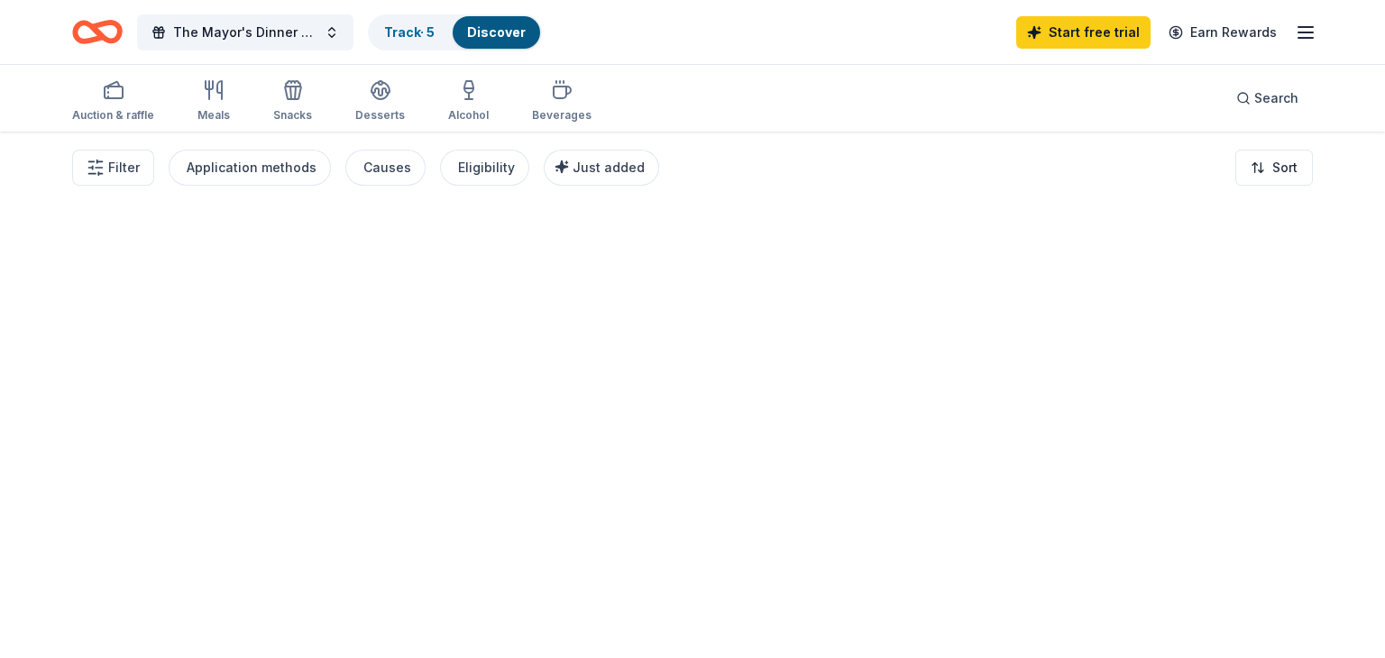
click at [1380, 215] on html "TCU Post Office Stadium Drive, Fort Worth, TX, USA United States Postal Service…" at bounding box center [692, 329] width 1385 height 658
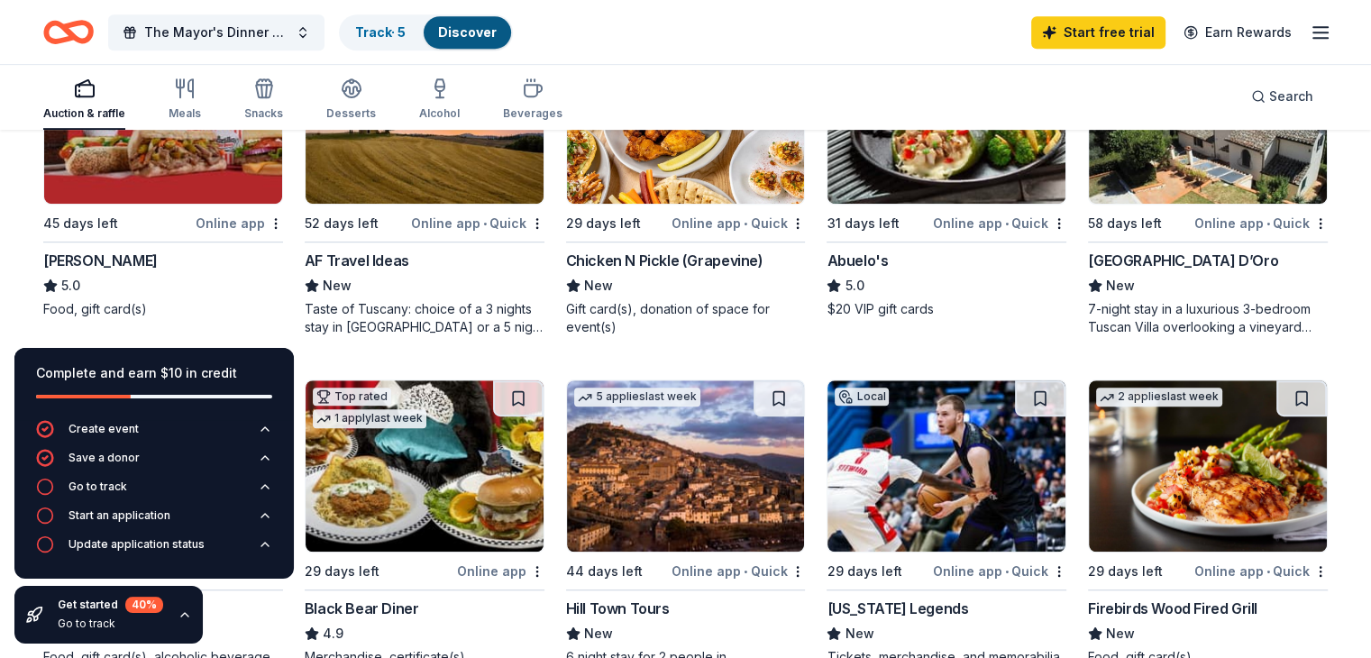
scroll to position [974, 0]
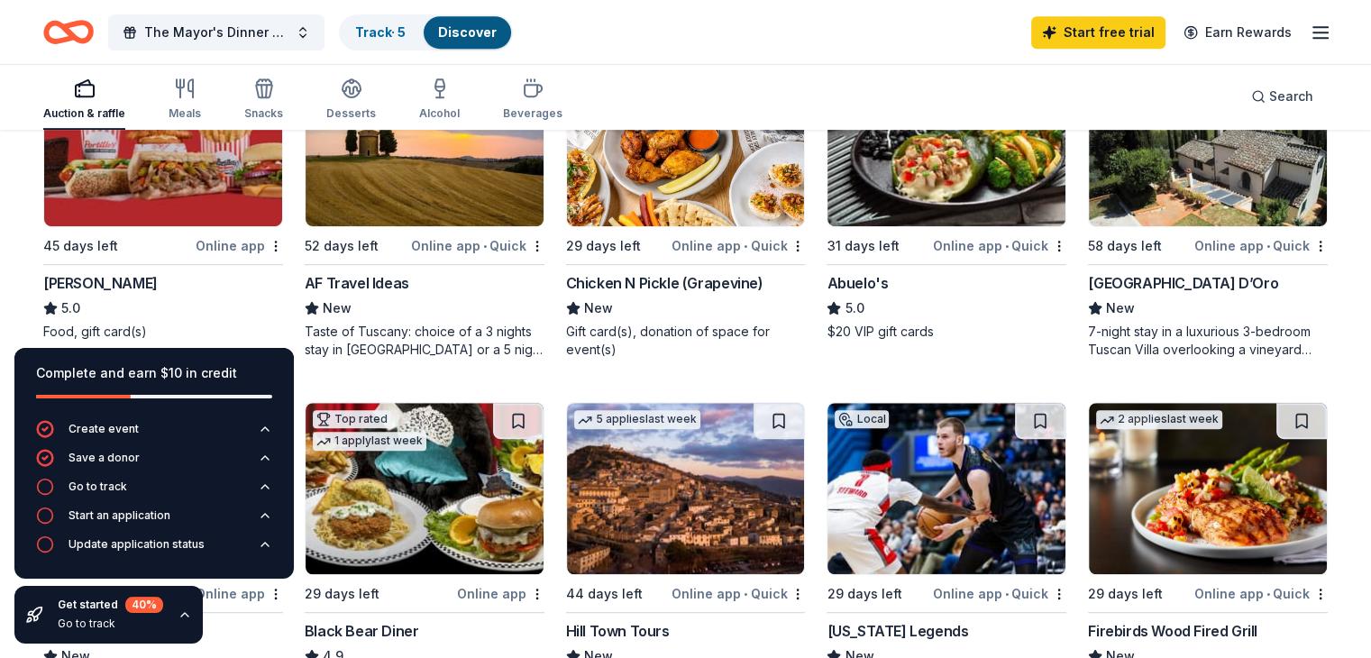
click at [134, 173] on img at bounding box center [163, 140] width 238 height 171
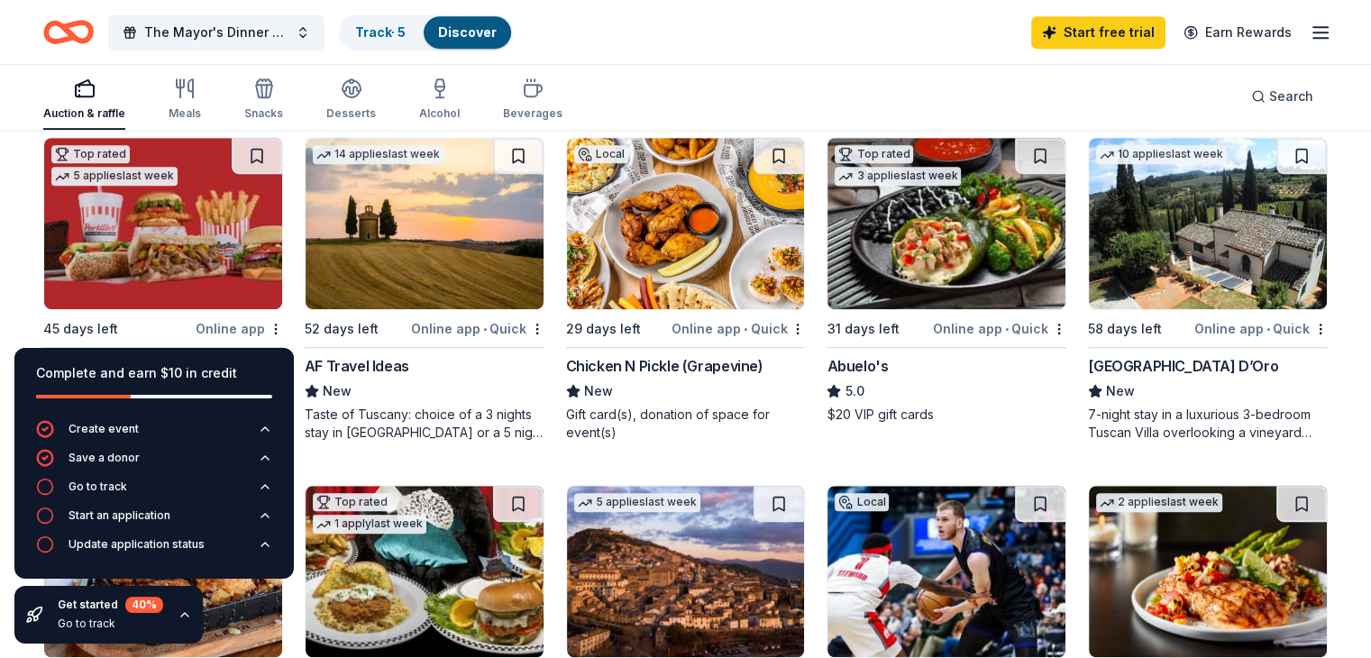
scroll to position [897, 0]
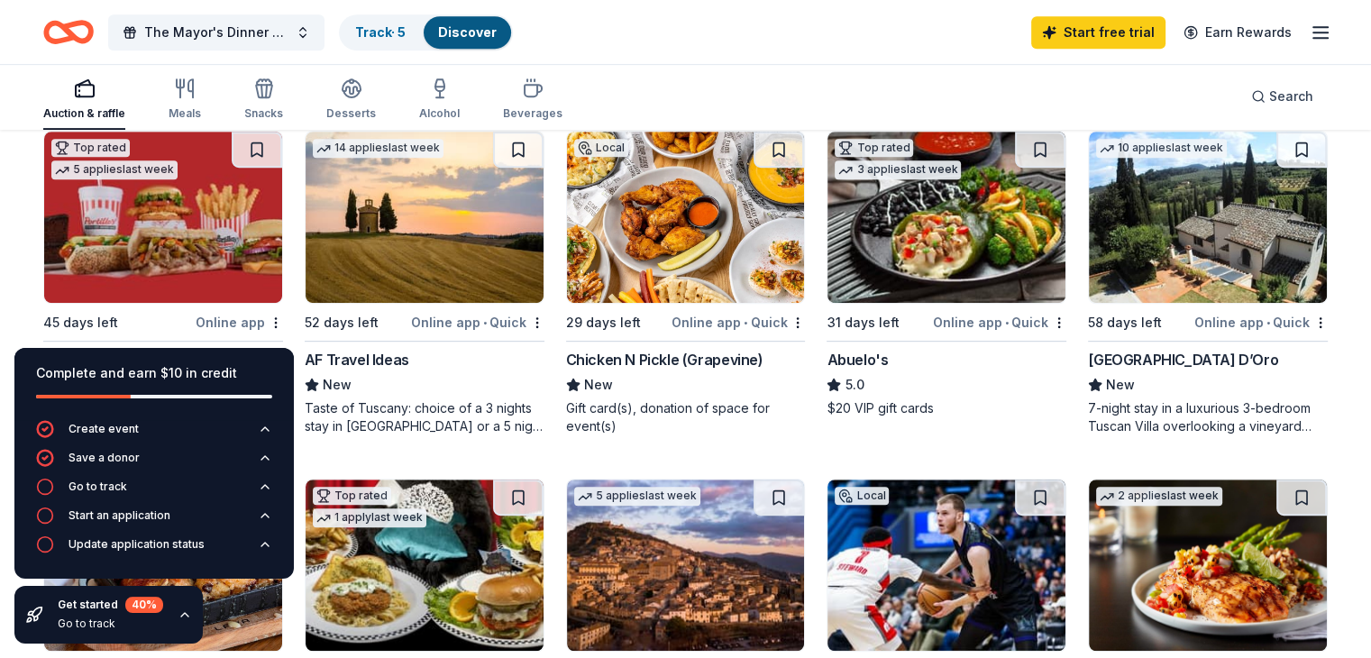
click at [1135, 358] on div "Villa Sogni D’Oro" at bounding box center [1183, 360] width 190 height 22
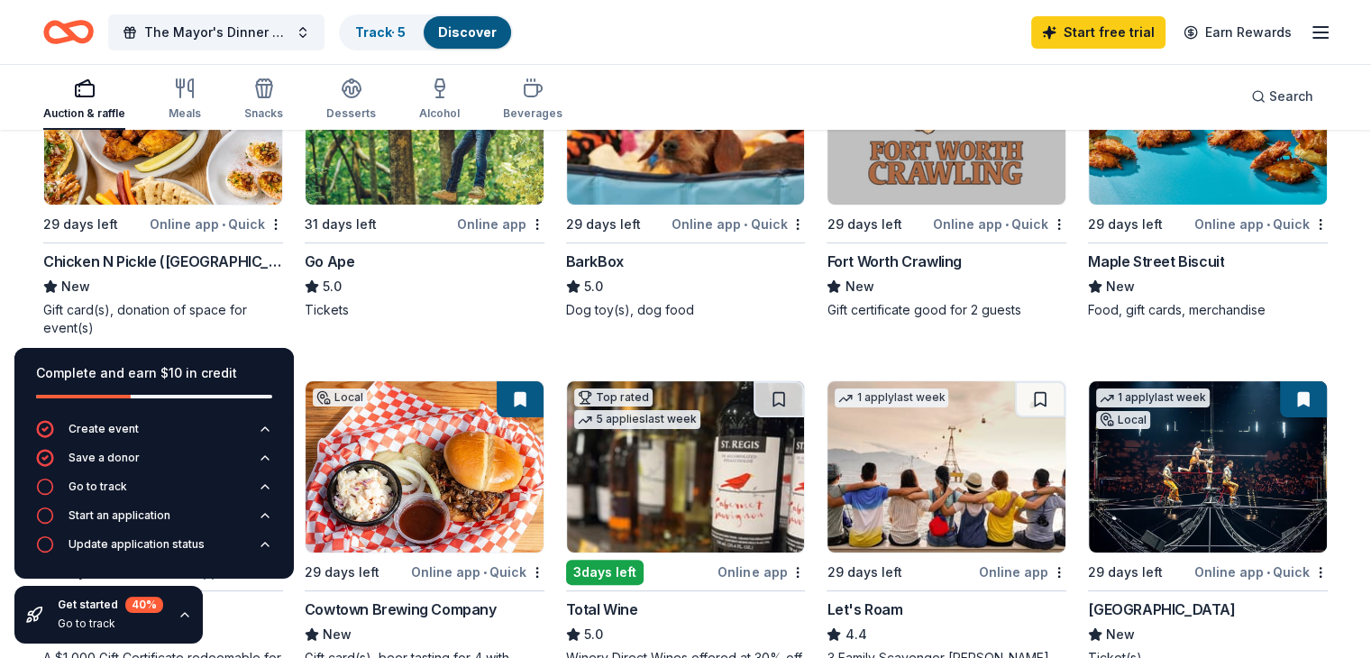
scroll to position [293, 0]
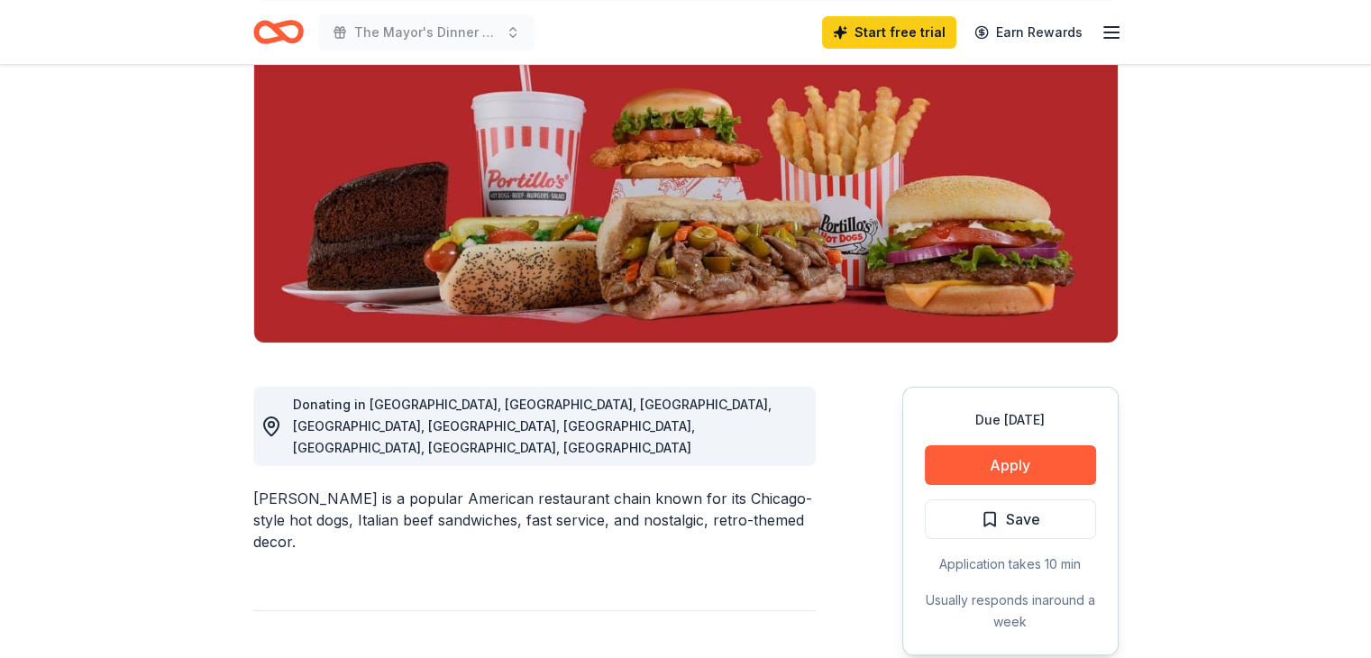
scroll to position [140, 0]
